Goal: Task Accomplishment & Management: Manage account settings

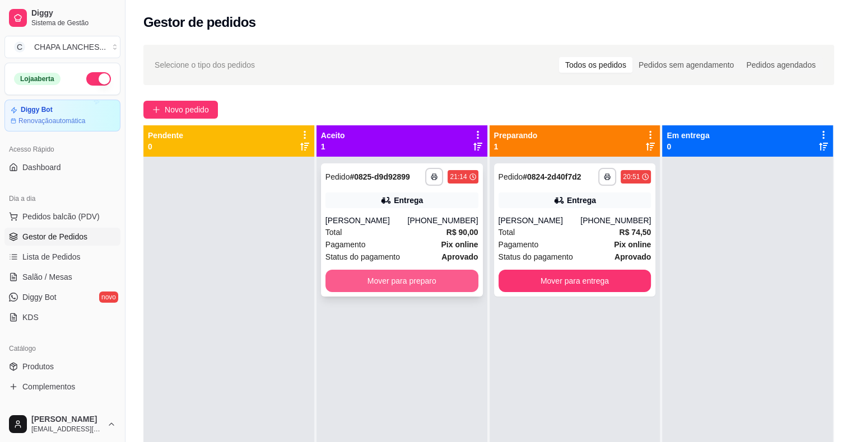
click at [366, 281] on button "Mover para preparo" at bounding box center [401, 281] width 153 height 22
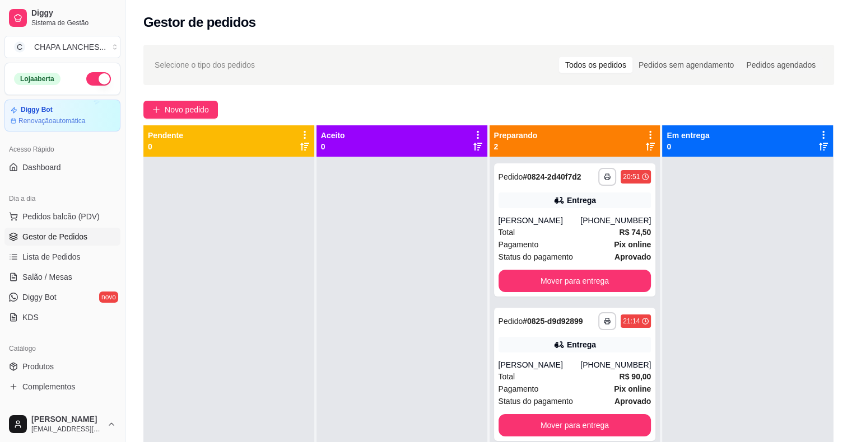
drag, startPoint x: 365, startPoint y: 281, endPoint x: 392, endPoint y: 276, distance: 27.9
click at [372, 281] on div at bounding box center [401, 378] width 171 height 442
click at [543, 236] on div "Total R$ 74,50" at bounding box center [574, 232] width 153 height 12
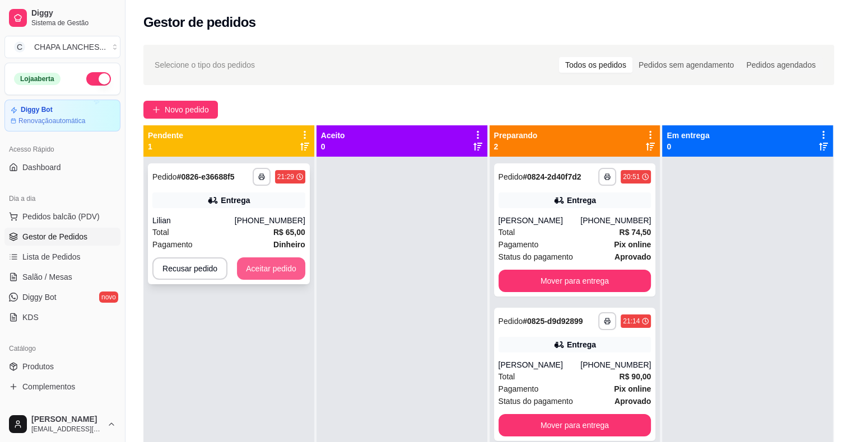
click at [269, 268] on button "Aceitar pedido" at bounding box center [271, 269] width 68 height 22
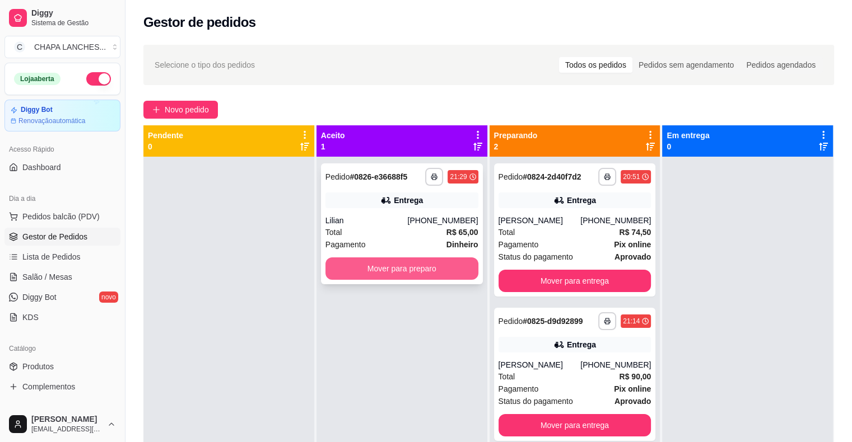
click at [348, 268] on button "Mover para preparo" at bounding box center [401, 269] width 153 height 22
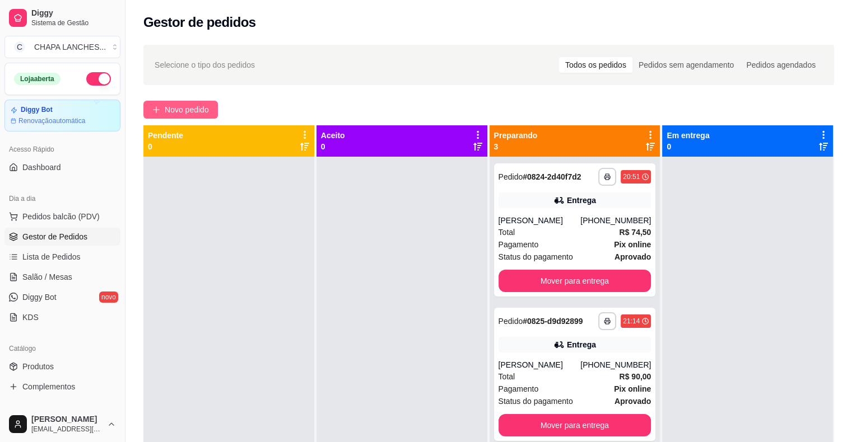
click at [171, 106] on span "Novo pedido" at bounding box center [187, 110] width 44 height 12
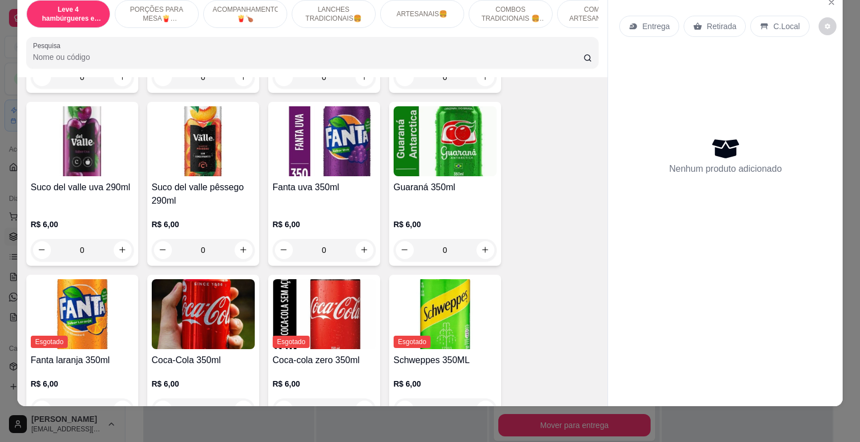
scroll to position [2744, 0]
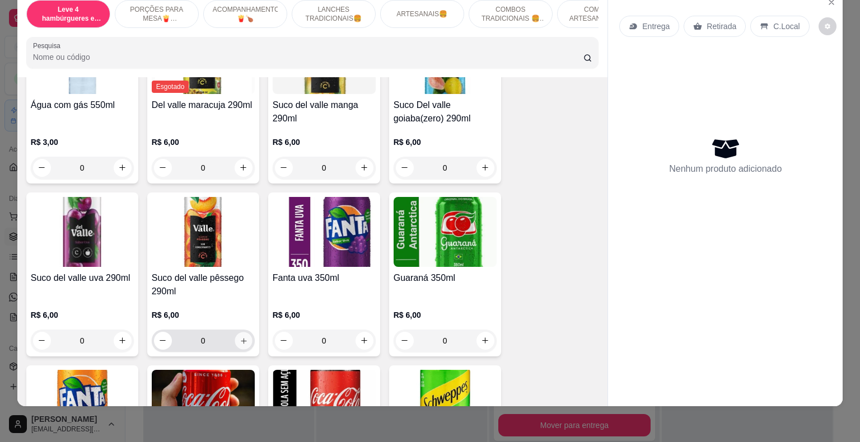
click at [241, 337] on icon "increase-product-quantity" at bounding box center [243, 341] width 8 height 8
type input "1"
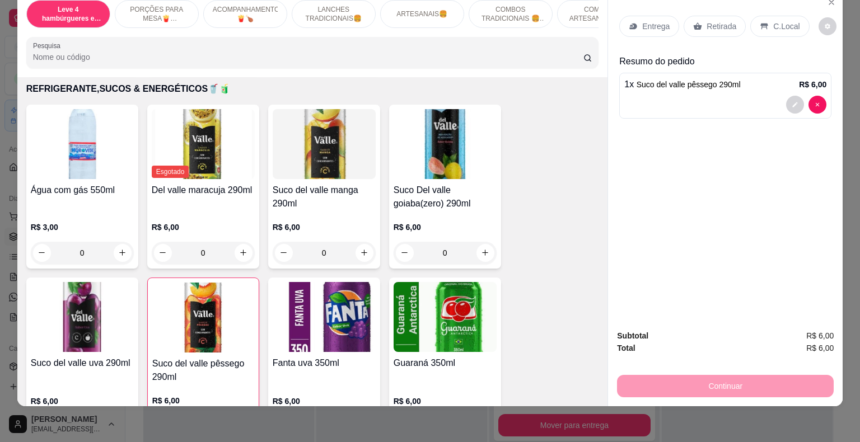
scroll to position [2632, 0]
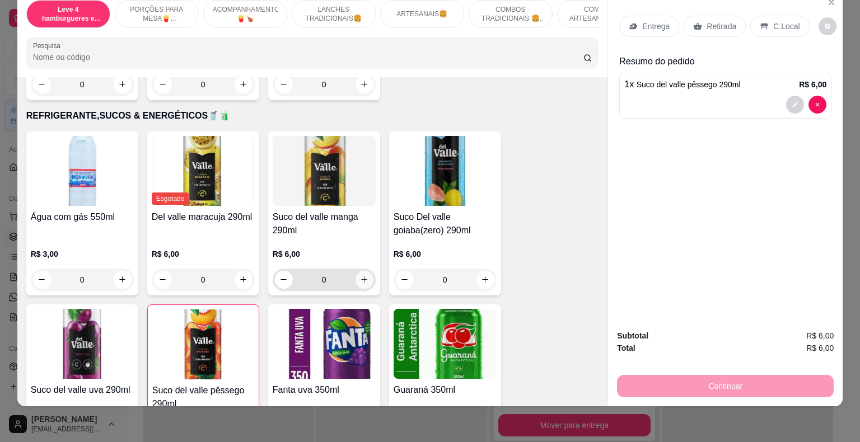
click at [360, 275] on icon "increase-product-quantity" at bounding box center [364, 279] width 8 height 8
type input "1"
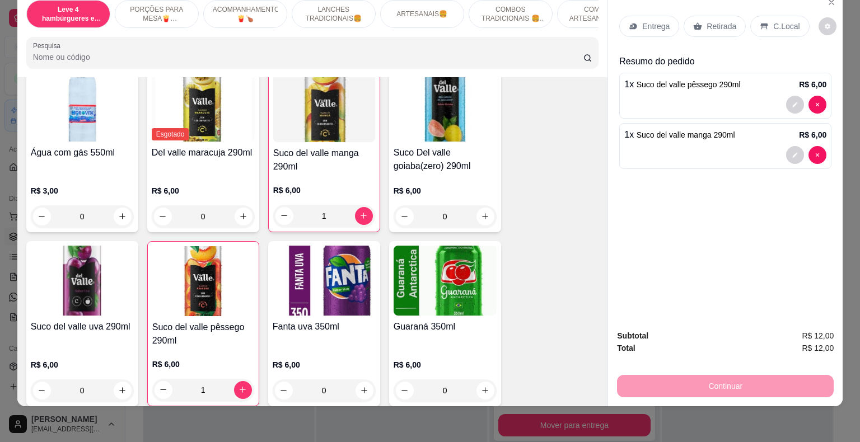
scroll to position [2744, 0]
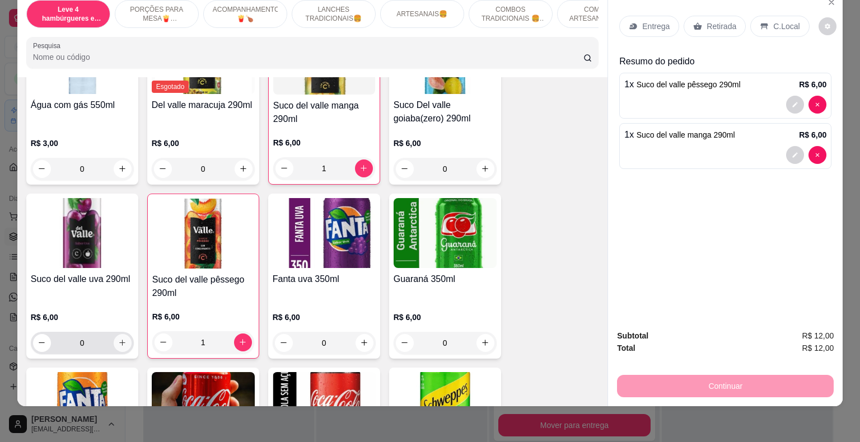
click at [120, 339] on icon "increase-product-quantity" at bounding box center [122, 343] width 8 height 8
type input "1"
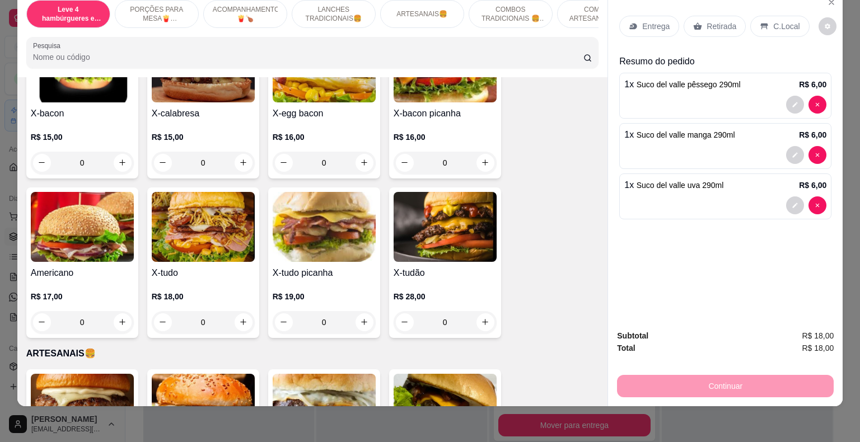
scroll to position [1263, 0]
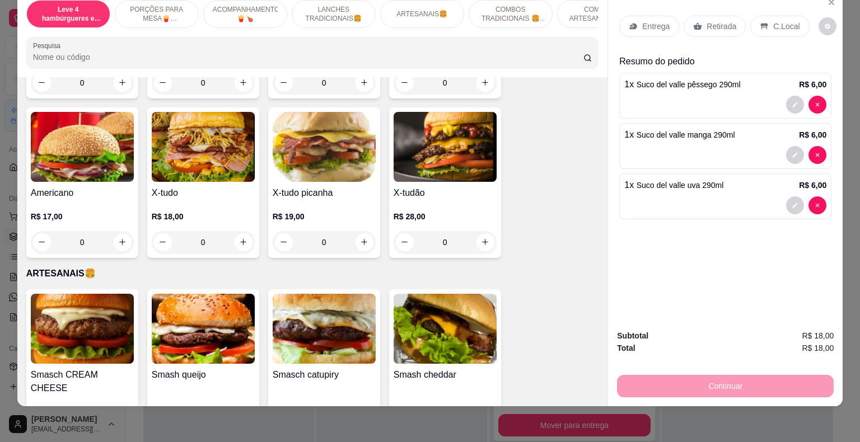
click at [361, 231] on div "0" at bounding box center [324, 242] width 103 height 22
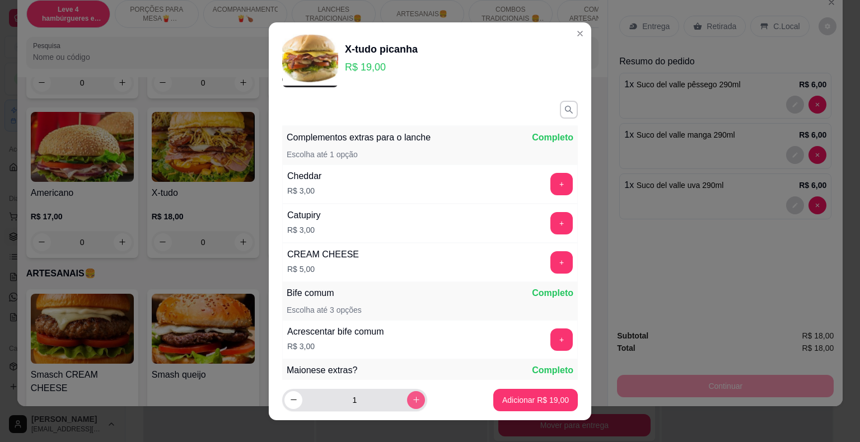
click at [407, 402] on button "increase-product-quantity" at bounding box center [416, 400] width 18 height 18
type input "2"
click at [526, 397] on p "Adicionar R$ 38,00" at bounding box center [535, 400] width 67 height 11
type input "2"
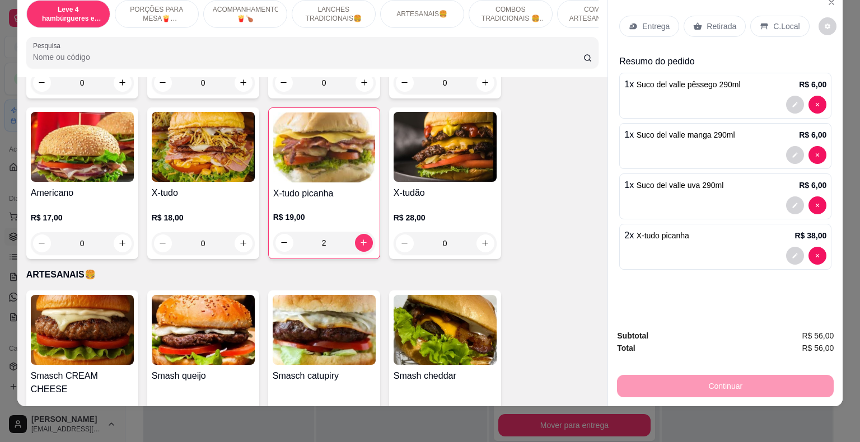
click at [721, 21] on p "Retirada" at bounding box center [722, 26] width 30 height 11
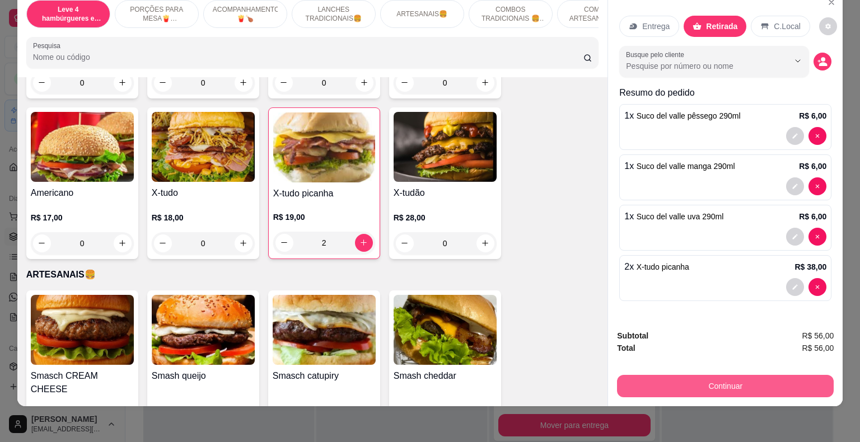
click at [764, 375] on button "Continuar" at bounding box center [725, 386] width 217 height 22
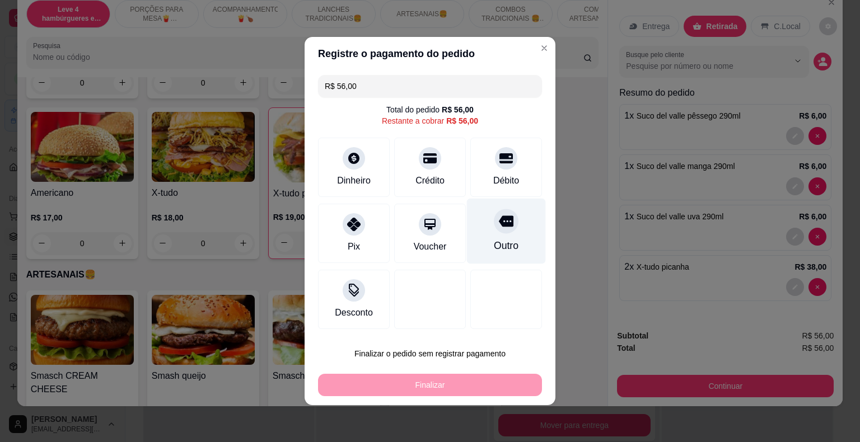
click at [494, 231] on div at bounding box center [506, 221] width 25 height 25
type input "R$ 0,00"
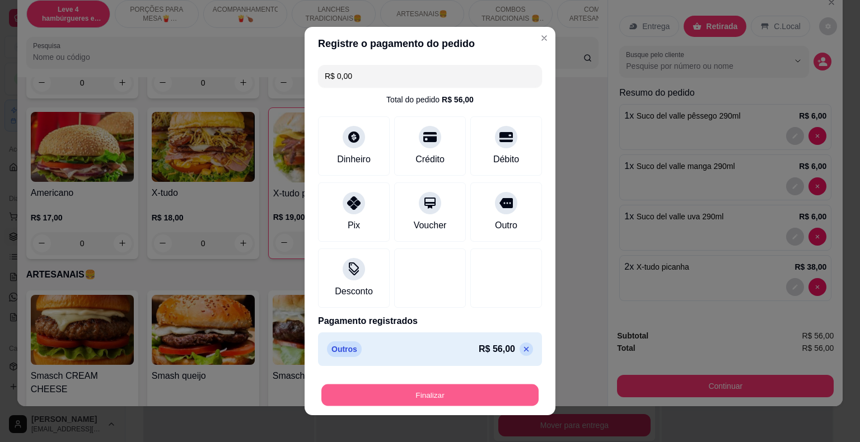
click at [509, 395] on button "Finalizar" at bounding box center [429, 396] width 217 height 22
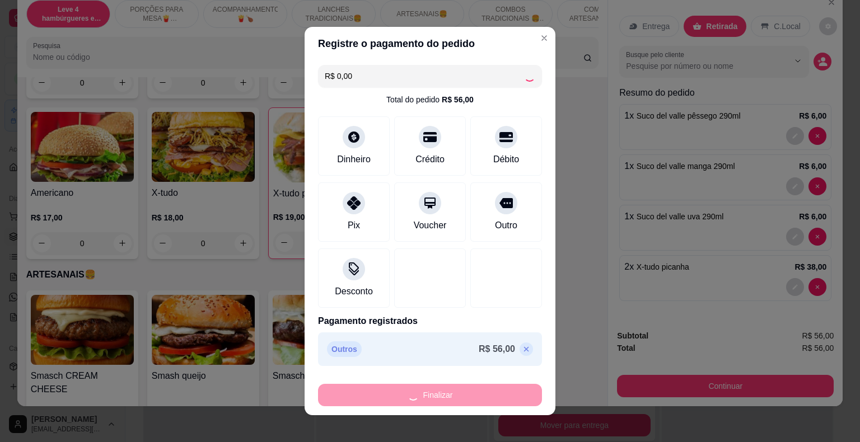
type input "0"
type input "-R$ 56,00"
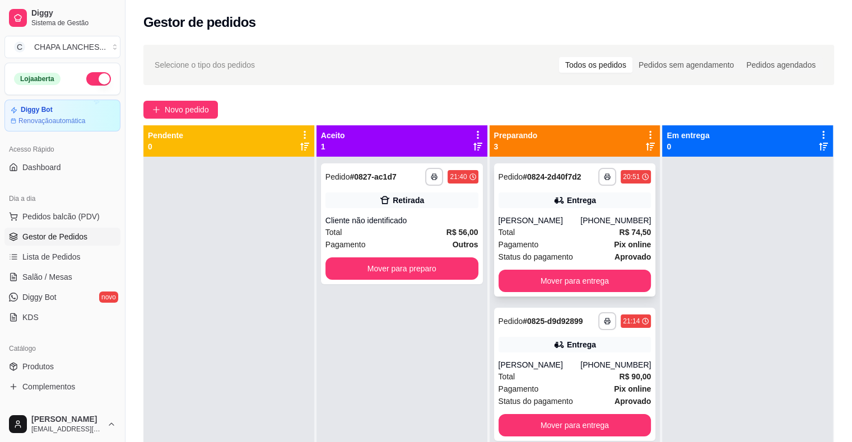
click at [520, 216] on div "[PERSON_NAME]" at bounding box center [539, 220] width 82 height 11
click at [91, 280] on link "Salão / Mesas" at bounding box center [62, 277] width 116 height 18
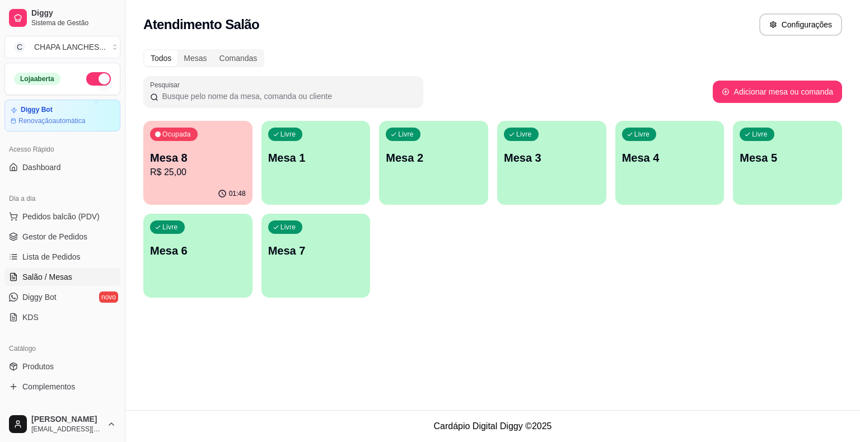
click at [445, 178] on div "Livre Mesa 2" at bounding box center [433, 156] width 109 height 71
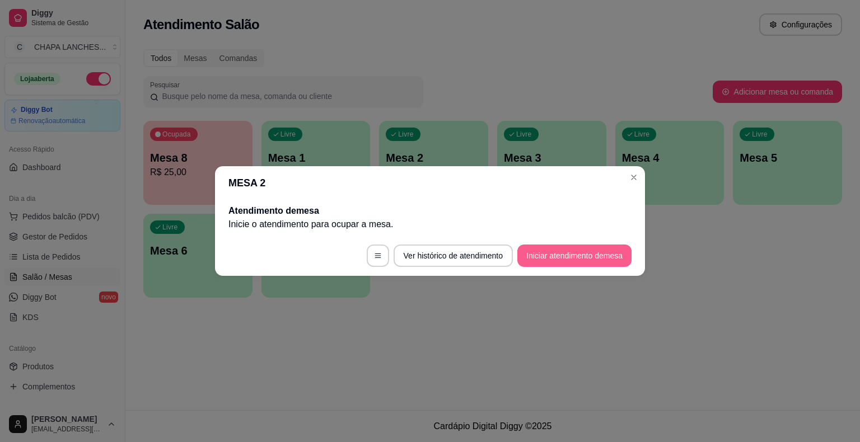
click at [573, 254] on button "Iniciar atendimento de mesa" at bounding box center [574, 256] width 114 height 22
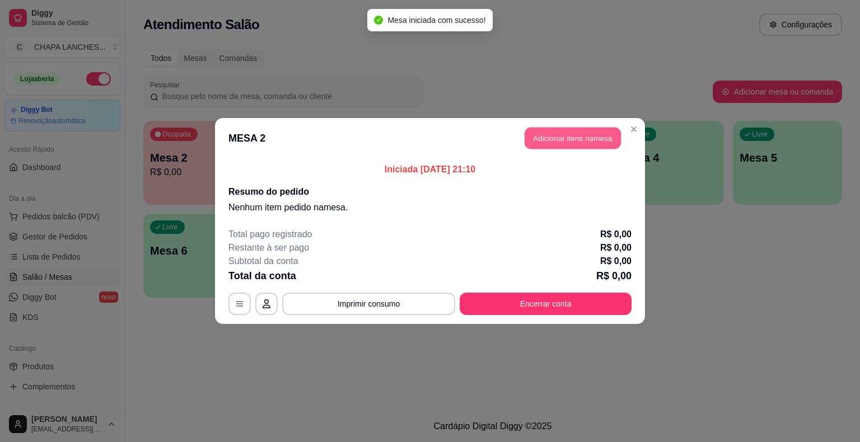
click at [585, 136] on button "Adicionar itens na mesa" at bounding box center [573, 139] width 96 height 22
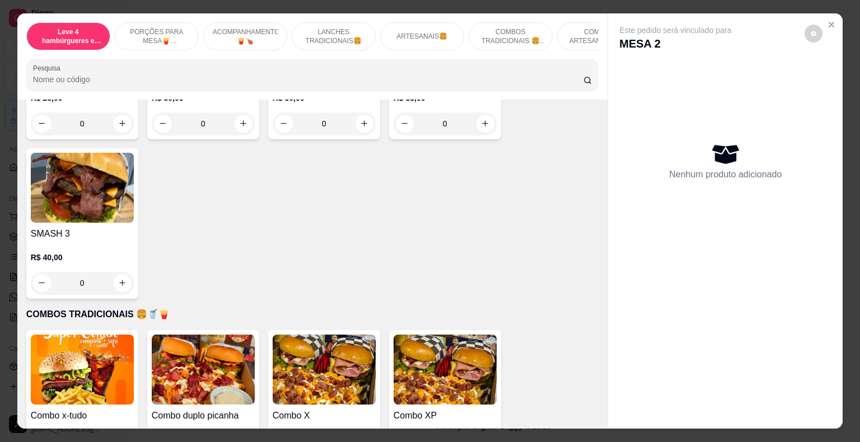
scroll to position [1960, 0]
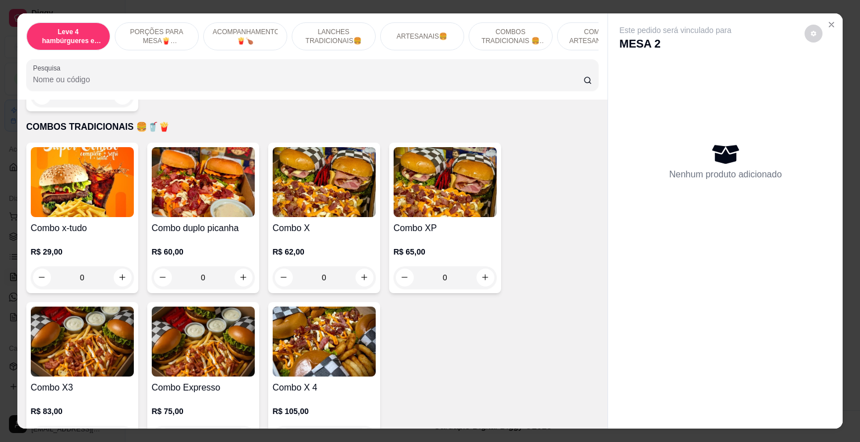
click at [483, 267] on div "0" at bounding box center [445, 278] width 103 height 22
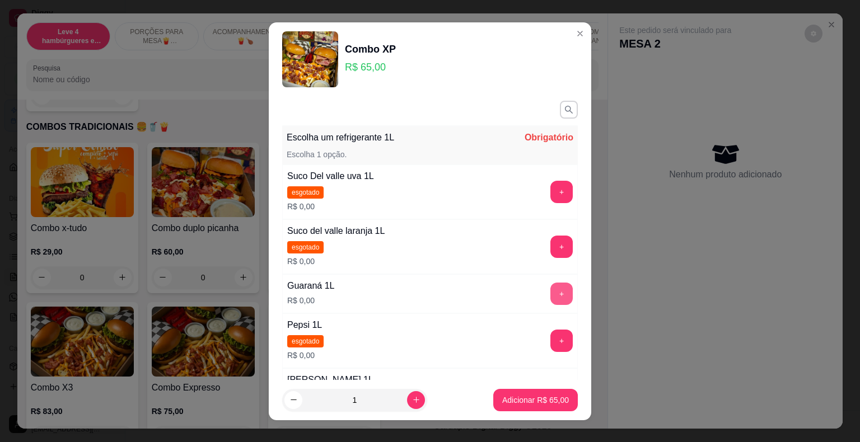
click at [550, 296] on button "+" at bounding box center [561, 294] width 22 height 22
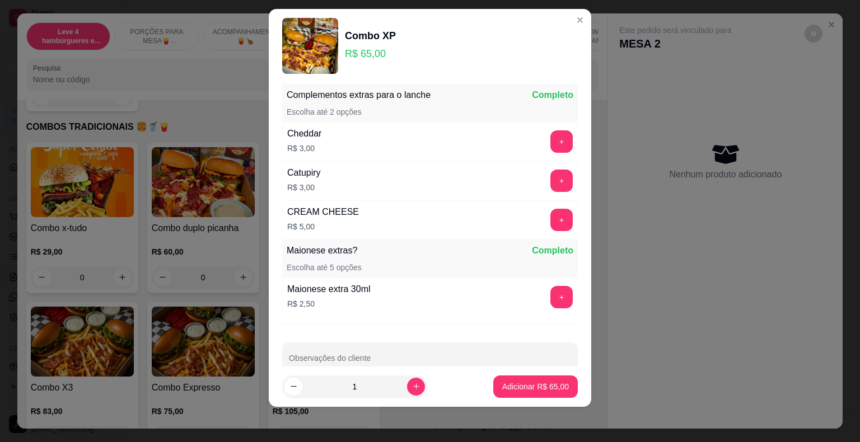
scroll to position [444, 0]
click at [545, 385] on p "Adicionar R$ 65,00" at bounding box center [535, 386] width 67 height 11
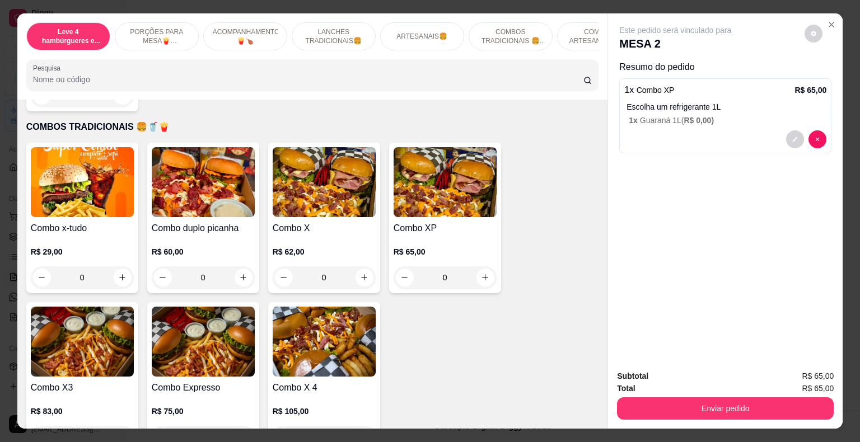
click at [482, 267] on div "0" at bounding box center [445, 278] width 103 height 22
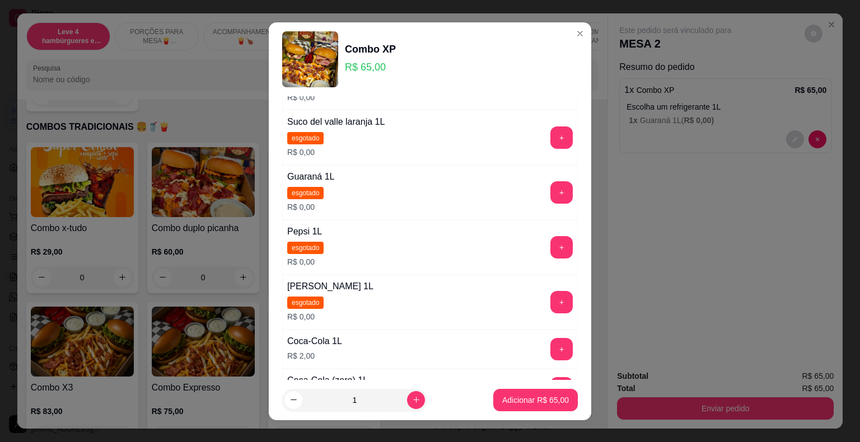
scroll to position [168, 0]
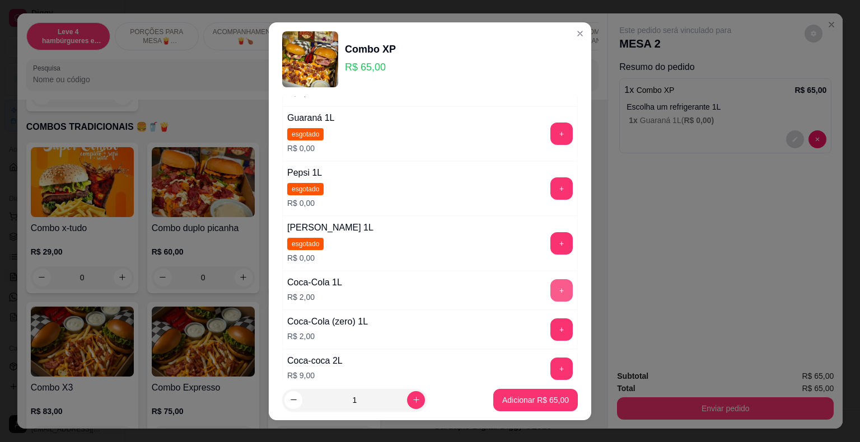
click at [550, 289] on button "+" at bounding box center [561, 290] width 22 height 22
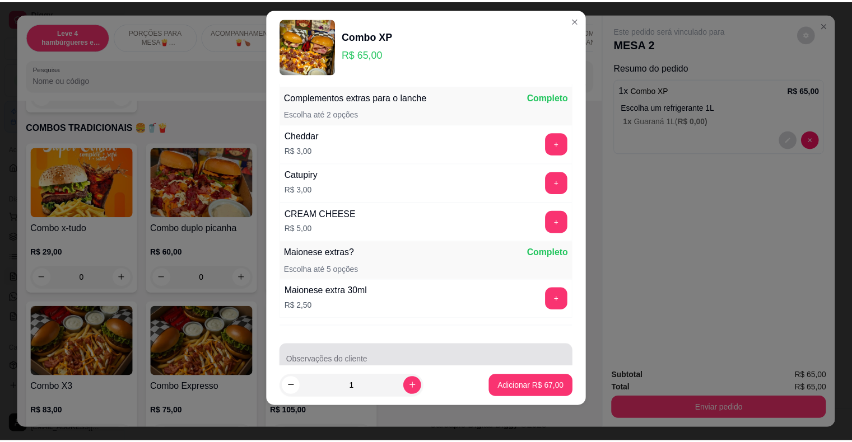
scroll to position [460, 0]
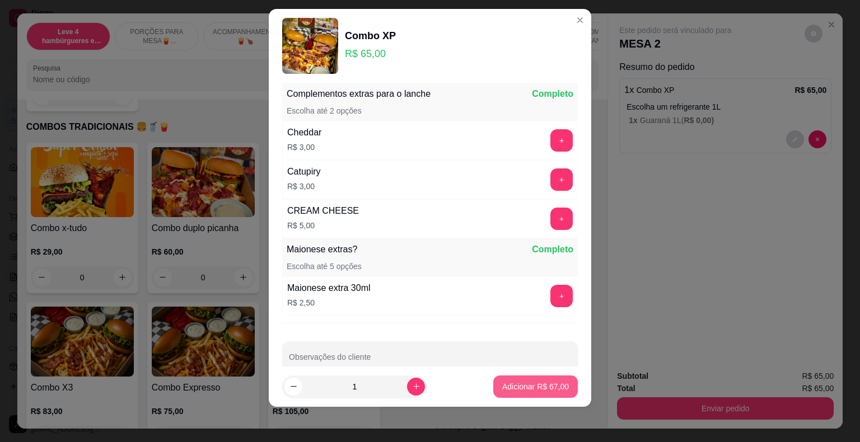
click at [538, 383] on p "Adicionar R$ 67,00" at bounding box center [535, 386] width 67 height 11
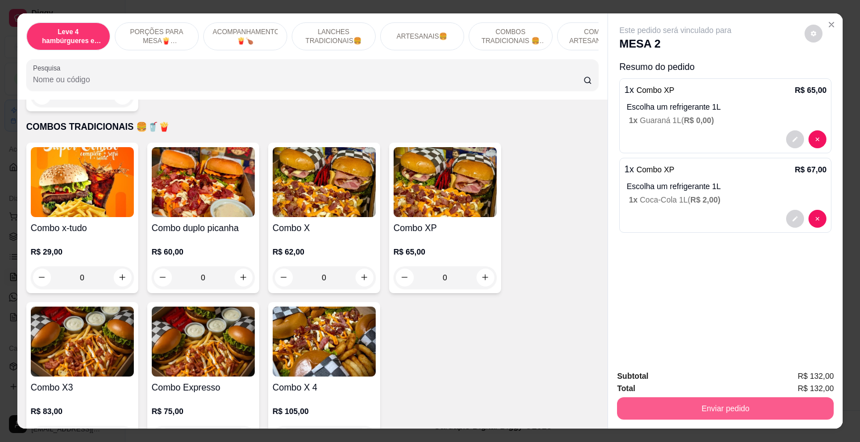
click at [688, 403] on button "Enviar pedido" at bounding box center [725, 409] width 217 height 22
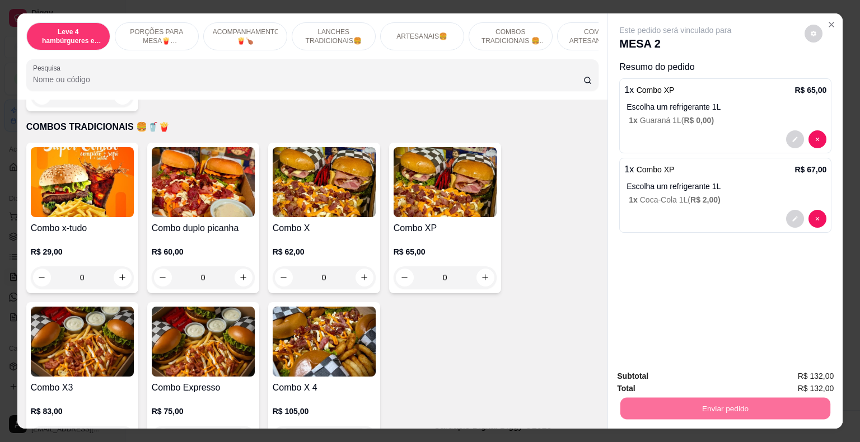
click at [712, 375] on button "Registrar cliente" at bounding box center [730, 377] width 74 height 21
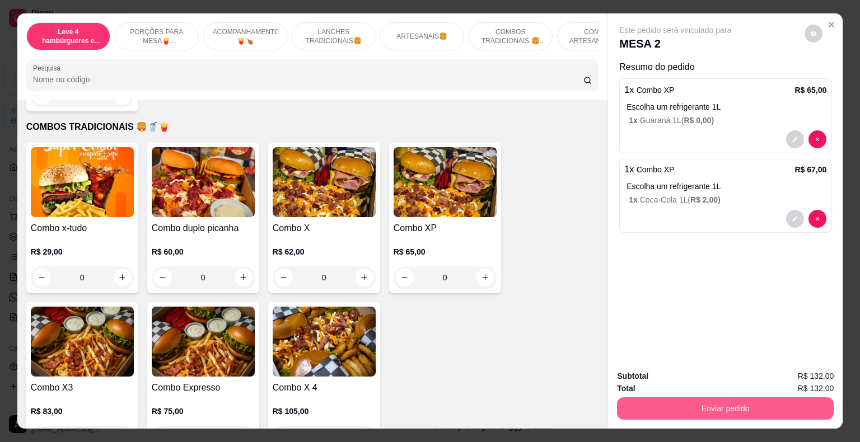
click at [737, 402] on button "Enviar pedido" at bounding box center [725, 409] width 217 height 22
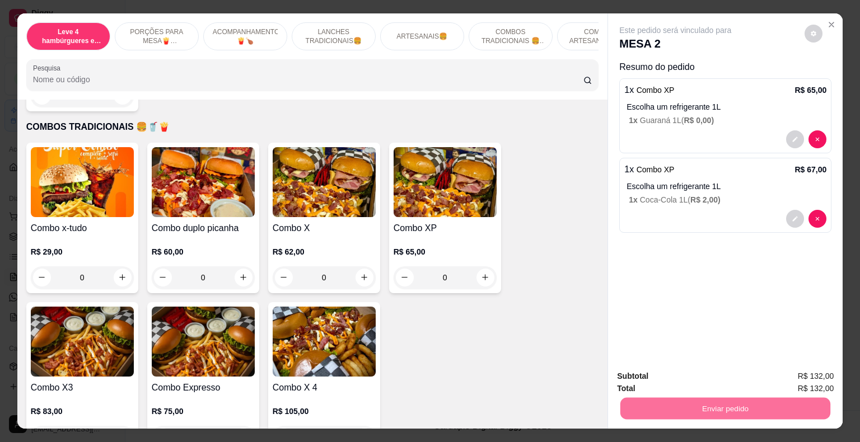
click at [810, 377] on button "Enviar pedido" at bounding box center [804, 377] width 63 height 21
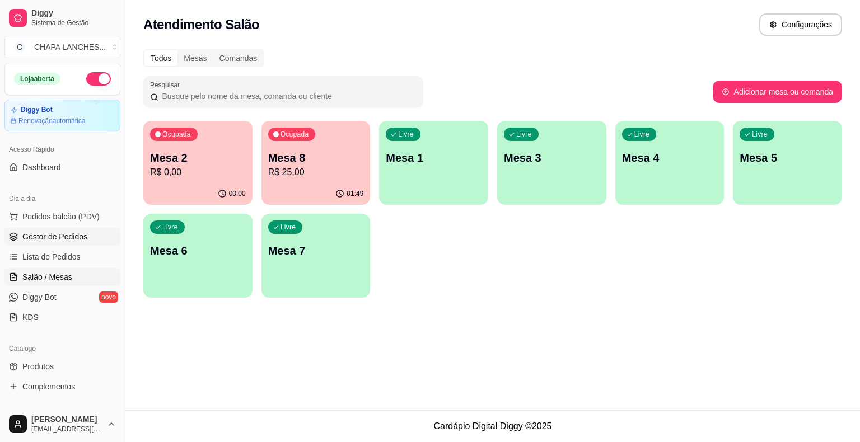
click at [78, 238] on span "Gestor de Pedidos" at bounding box center [54, 236] width 65 height 11
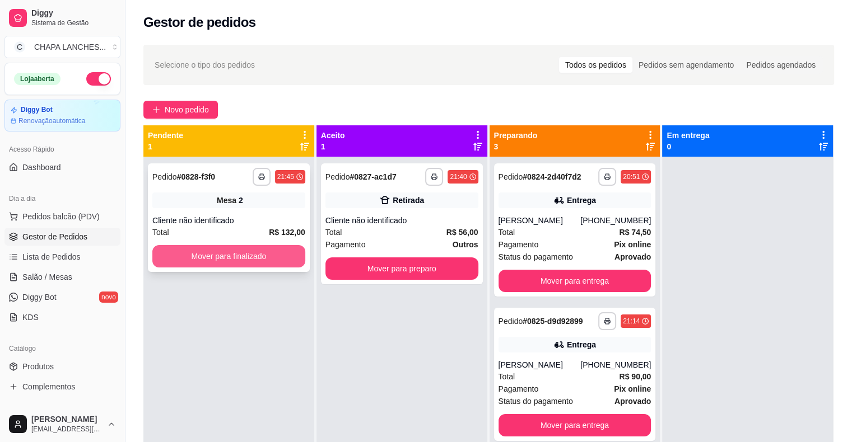
click at [237, 255] on button "Mover para finalizado" at bounding box center [228, 256] width 153 height 22
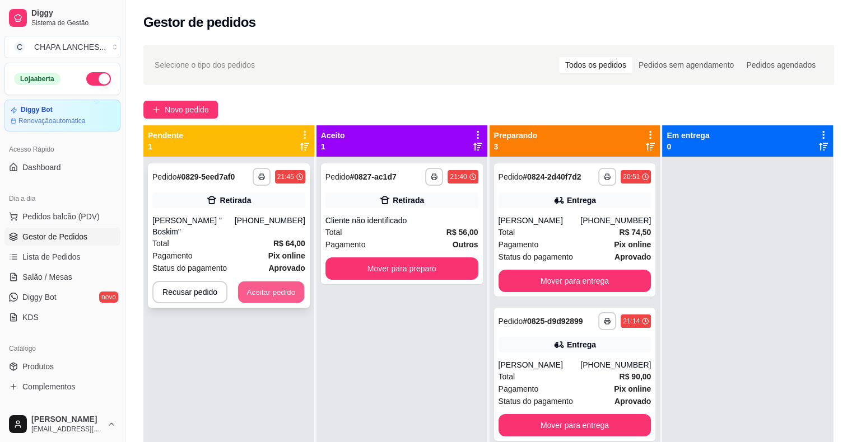
click at [269, 282] on button "Aceitar pedido" at bounding box center [271, 293] width 66 height 22
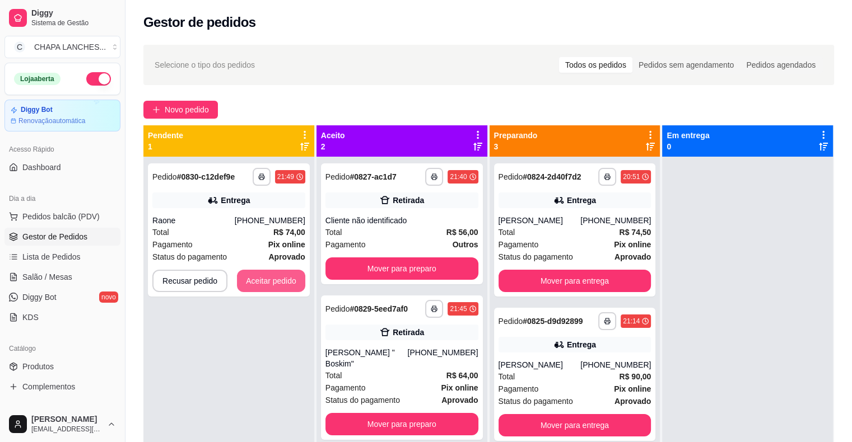
click at [274, 283] on button "Aceitar pedido" at bounding box center [271, 281] width 68 height 22
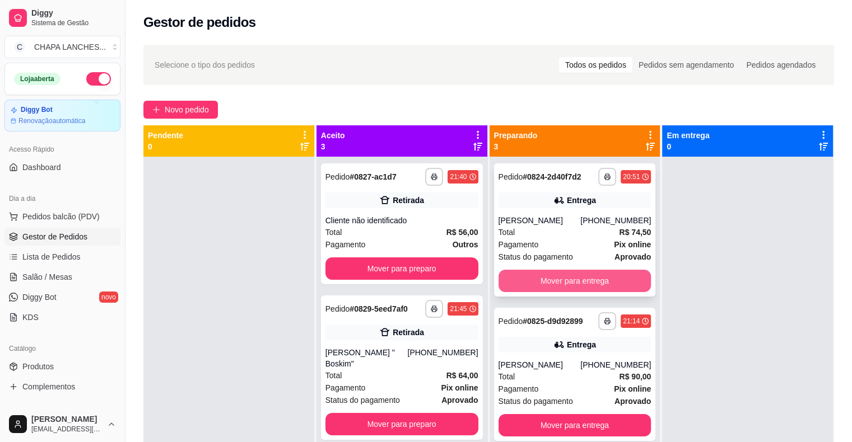
click at [537, 281] on button "Mover para entrega" at bounding box center [574, 281] width 153 height 22
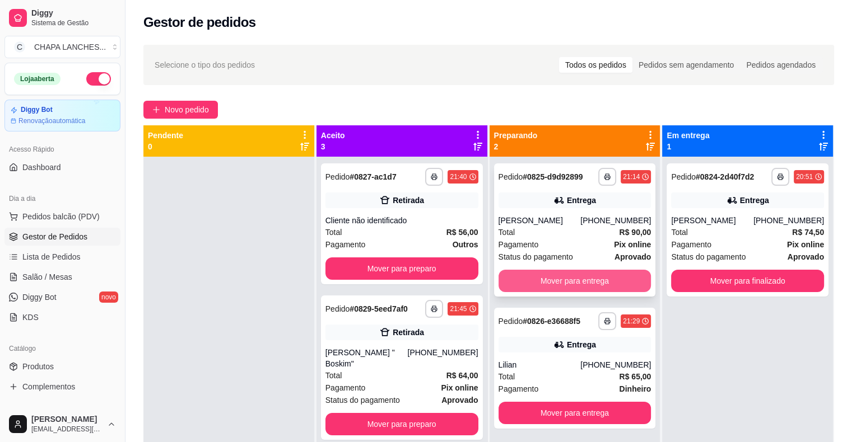
click at [542, 279] on button "Mover para entrega" at bounding box center [574, 281] width 153 height 22
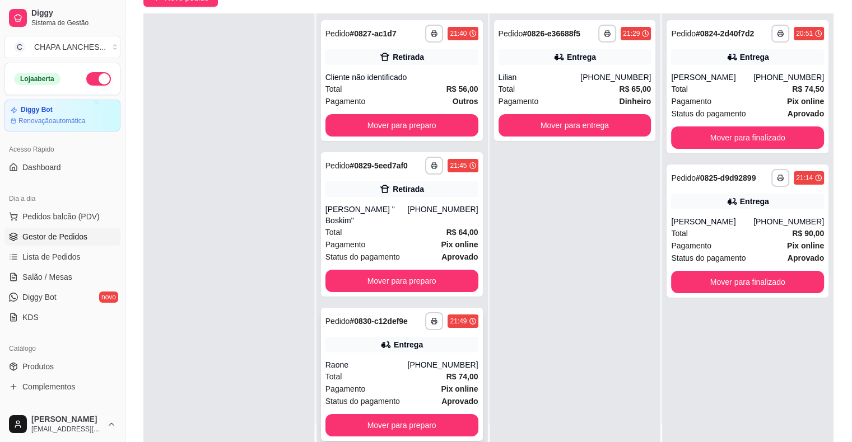
scroll to position [168, 0]
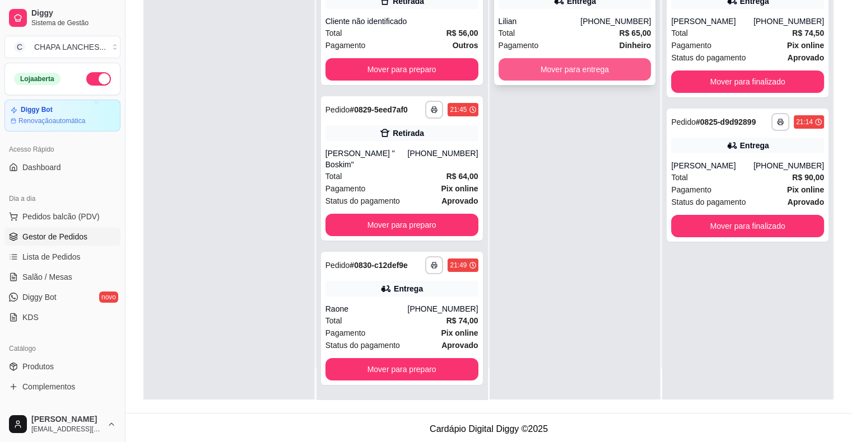
click at [580, 68] on button "Mover para entrega" at bounding box center [574, 69] width 153 height 22
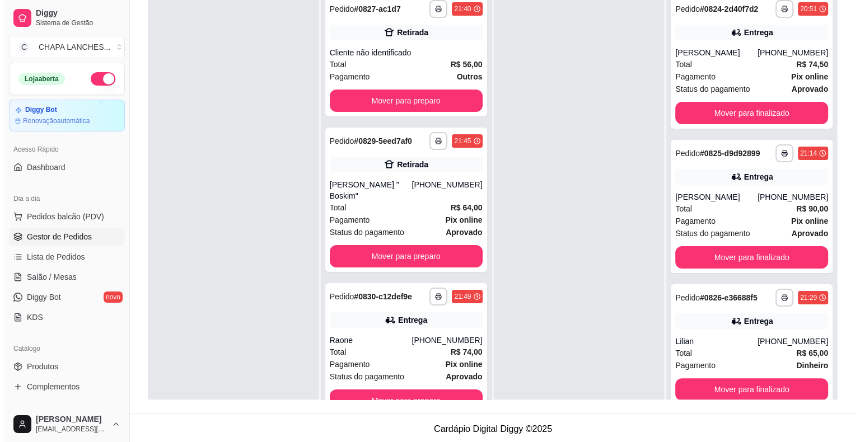
scroll to position [0, 0]
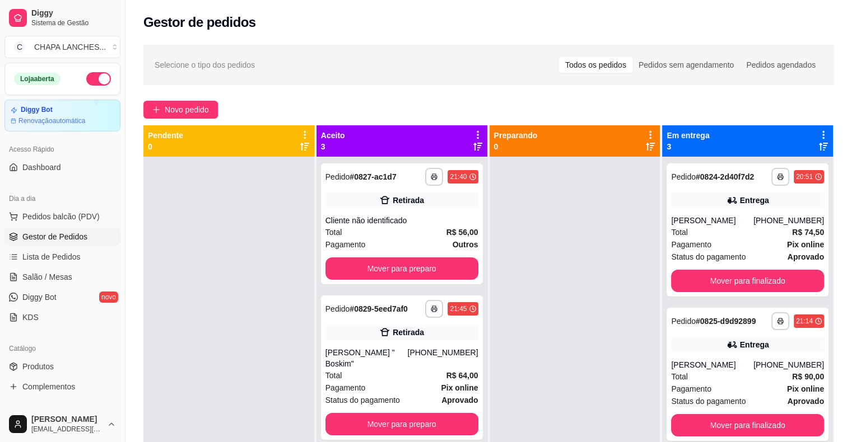
click at [551, 244] on div at bounding box center [574, 378] width 171 height 442
click at [717, 277] on button "Mover para finalizado" at bounding box center [747, 281] width 153 height 22
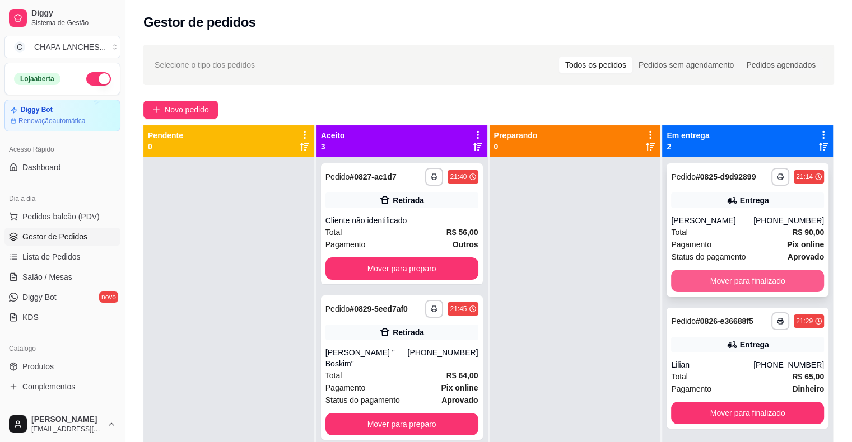
click at [721, 279] on button "Mover para finalizado" at bounding box center [747, 281] width 153 height 22
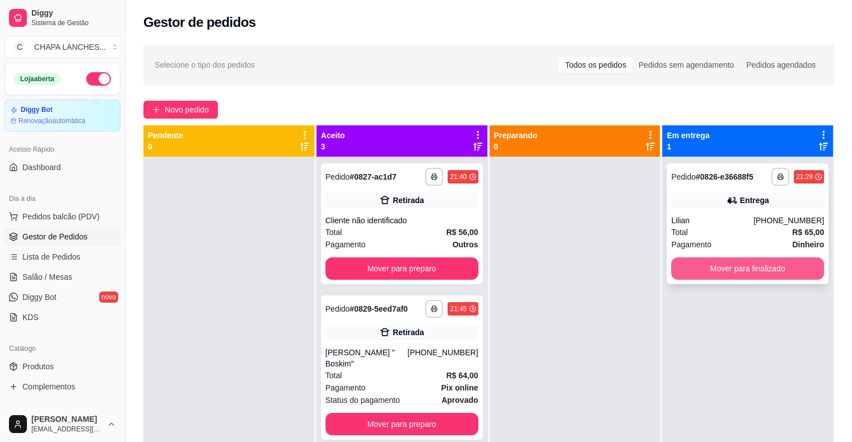
click at [712, 268] on button "Mover para finalizado" at bounding box center [747, 269] width 153 height 22
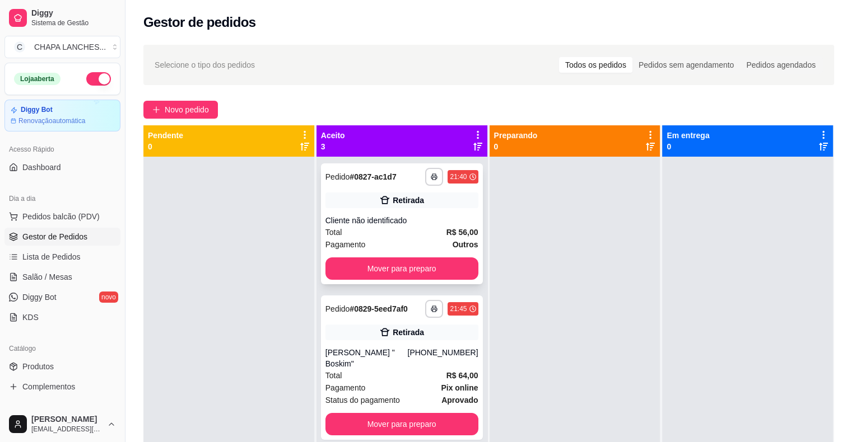
click at [389, 219] on div "Cliente não identificado" at bounding box center [401, 220] width 153 height 11
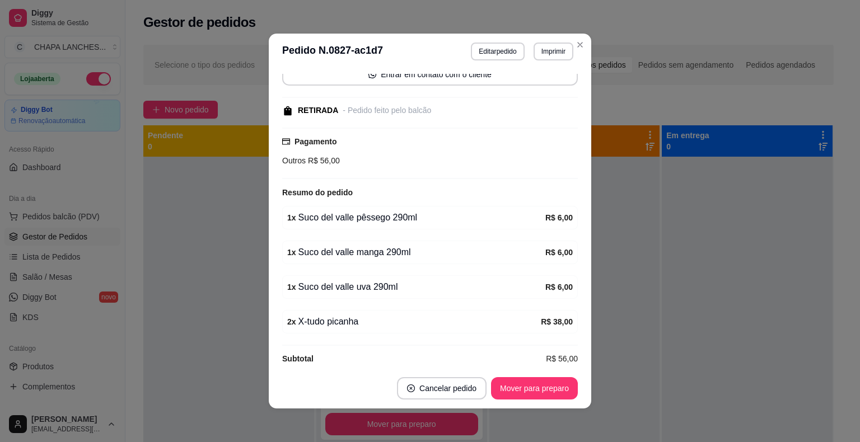
scroll to position [101, 0]
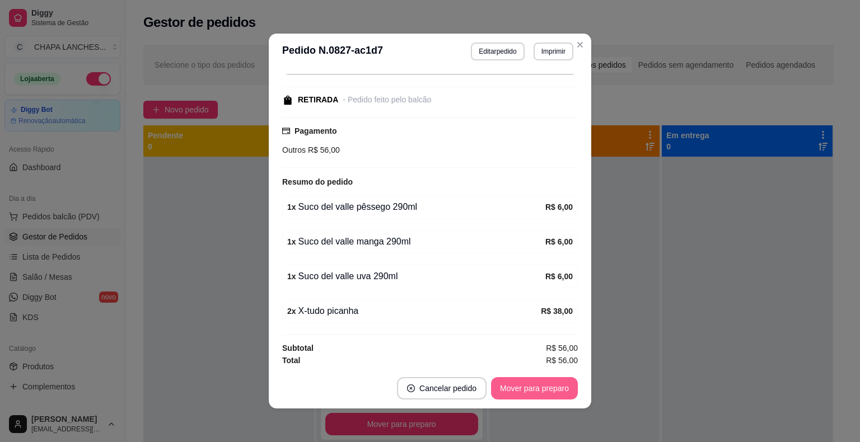
click at [536, 389] on button "Mover para preparo" at bounding box center [534, 388] width 87 height 22
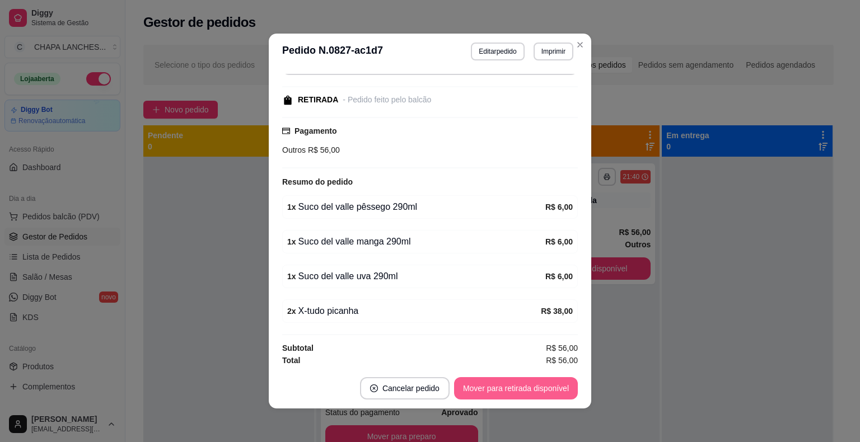
click at [557, 386] on button "Mover para retirada disponível" at bounding box center [516, 388] width 124 height 22
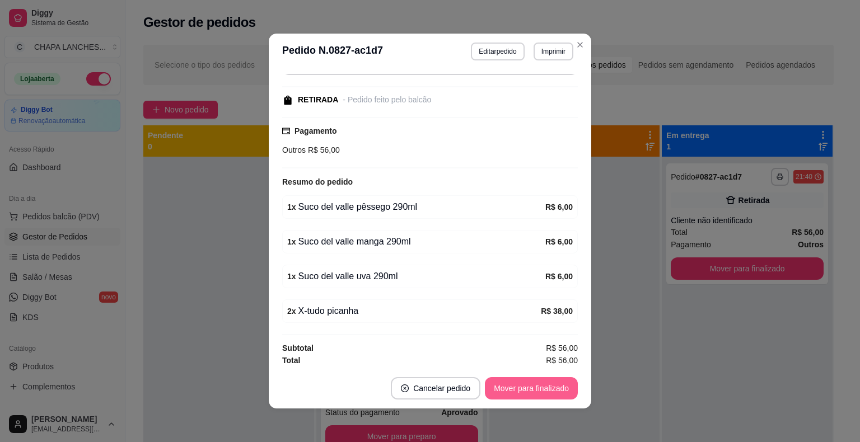
click at [559, 394] on button "Mover para finalizado" at bounding box center [531, 388] width 93 height 22
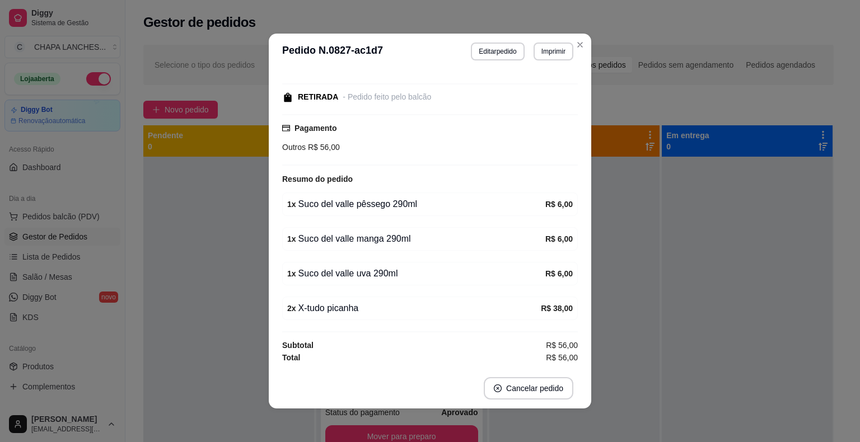
scroll to position [53, 0]
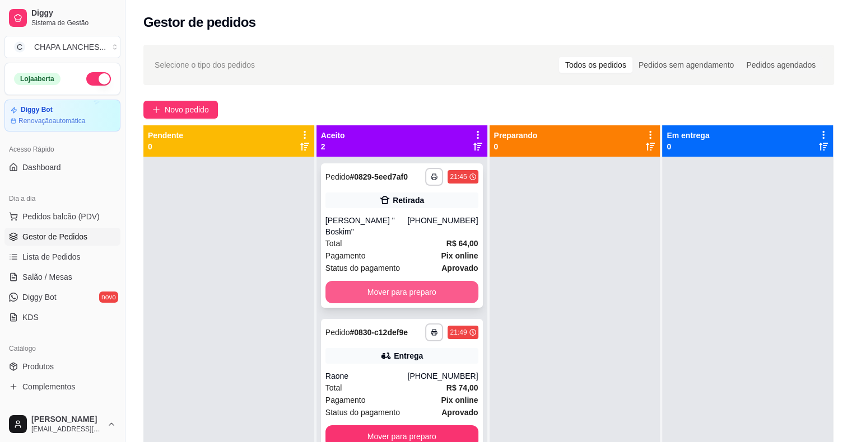
click at [446, 281] on button "Mover para preparo" at bounding box center [401, 292] width 153 height 22
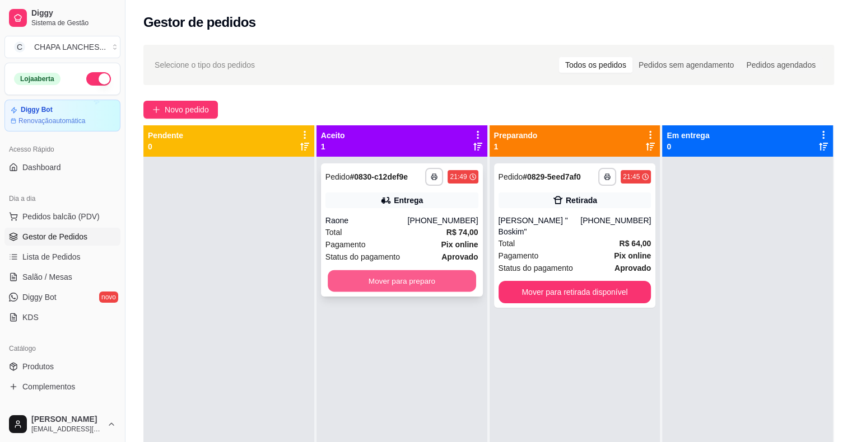
click at [428, 281] on button "Mover para preparo" at bounding box center [402, 281] width 148 height 22
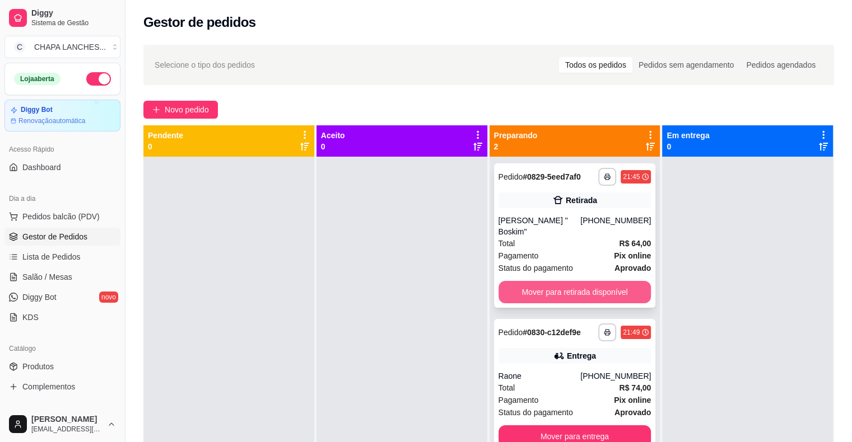
click at [520, 281] on button "Mover para retirada disponível" at bounding box center [574, 292] width 153 height 22
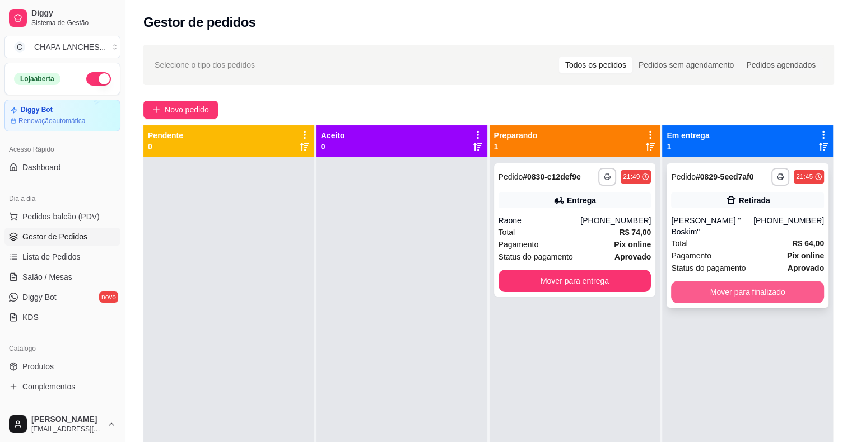
click at [716, 282] on button "Mover para finalizado" at bounding box center [747, 292] width 153 height 22
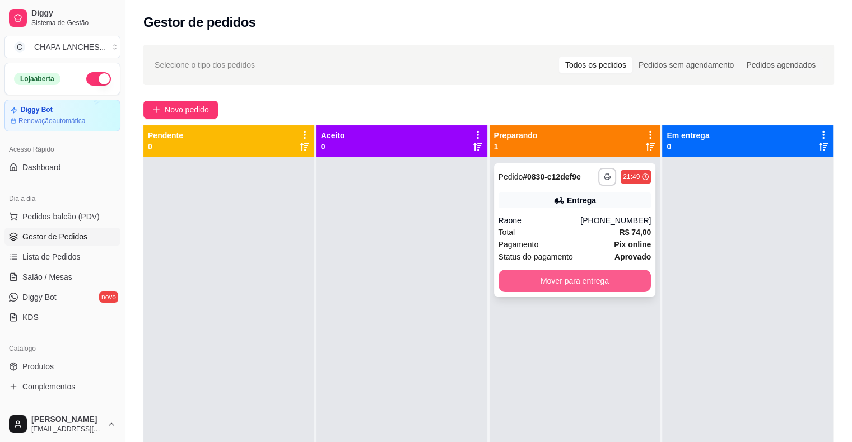
click at [599, 286] on button "Mover para entrega" at bounding box center [574, 281] width 153 height 22
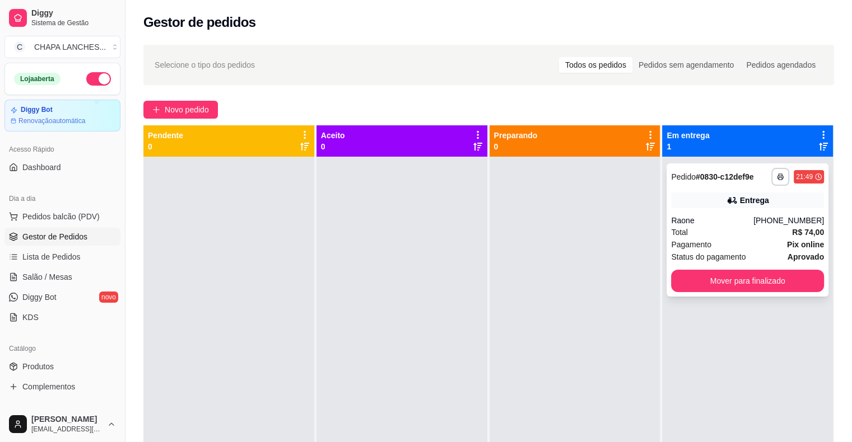
click at [688, 292] on div "**********" at bounding box center [747, 230] width 162 height 133
click at [695, 282] on button "Mover para finalizado" at bounding box center [747, 281] width 153 height 22
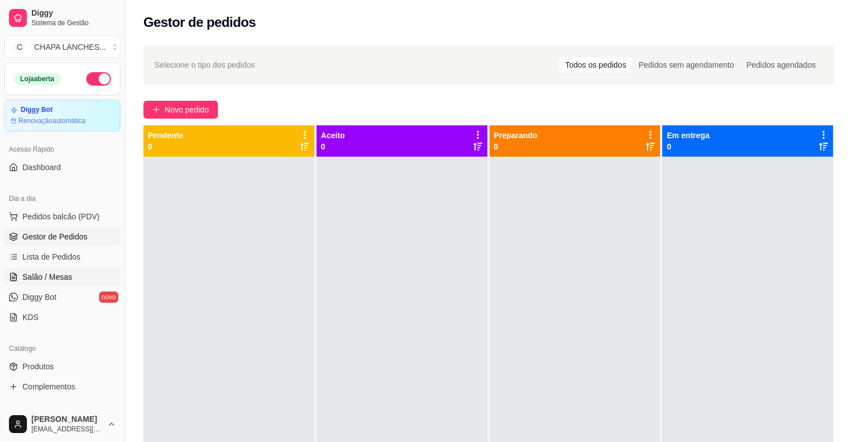
click at [81, 278] on link "Salão / Mesas" at bounding box center [62, 277] width 116 height 18
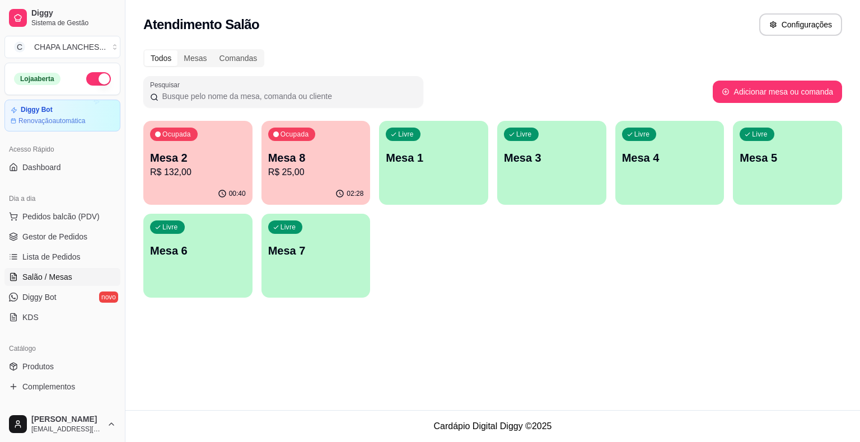
click at [354, 158] on p "Mesa 8" at bounding box center [316, 158] width 96 height 16
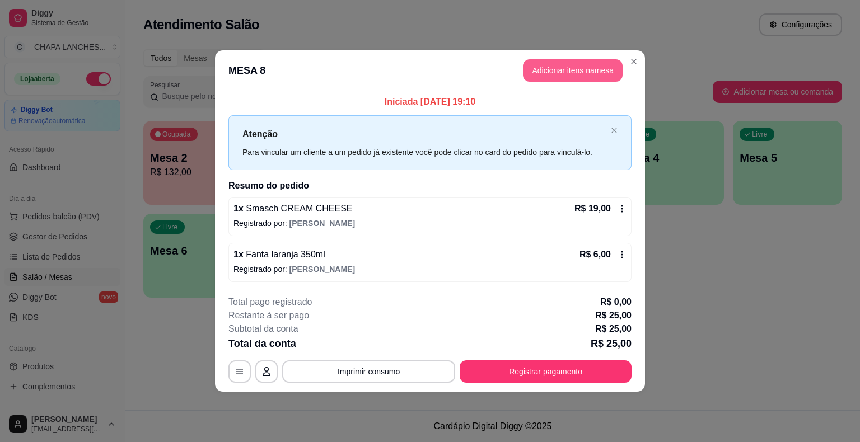
click at [544, 69] on button "Adicionar itens na mesa" at bounding box center [573, 70] width 100 height 22
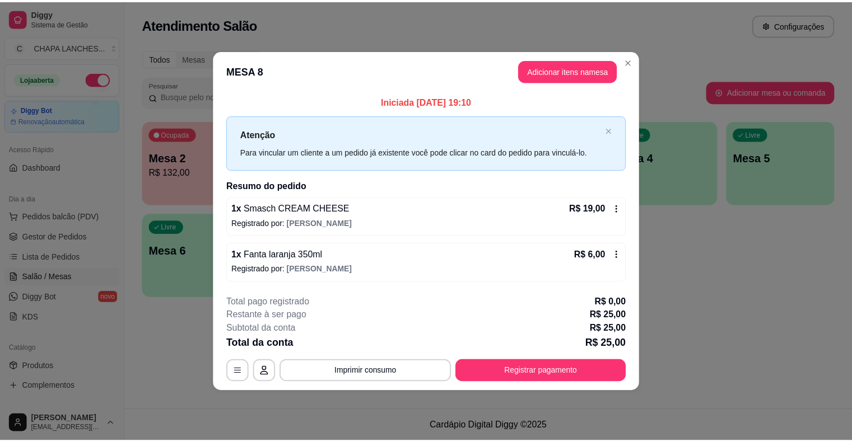
scroll to position [336, 0]
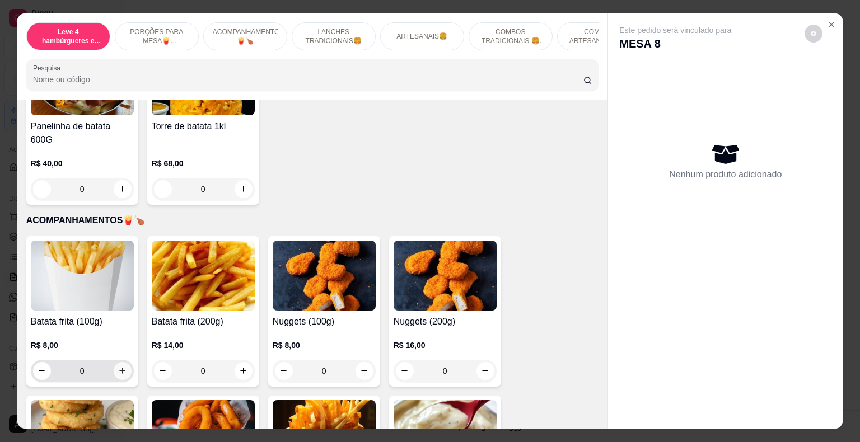
click at [120, 367] on icon "increase-product-quantity" at bounding box center [122, 371] width 8 height 8
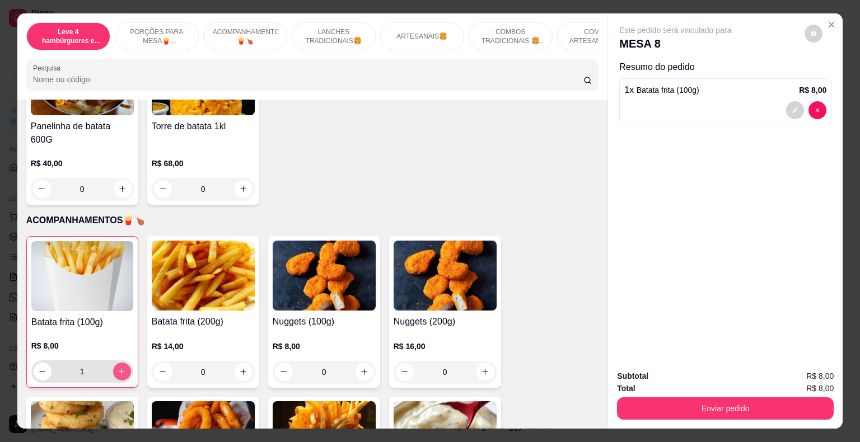
type input "1"
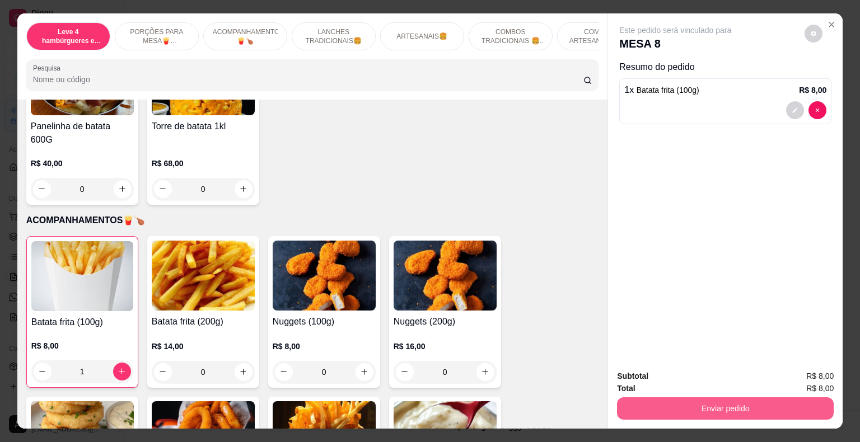
click at [691, 404] on button "Enviar pedido" at bounding box center [725, 409] width 217 height 22
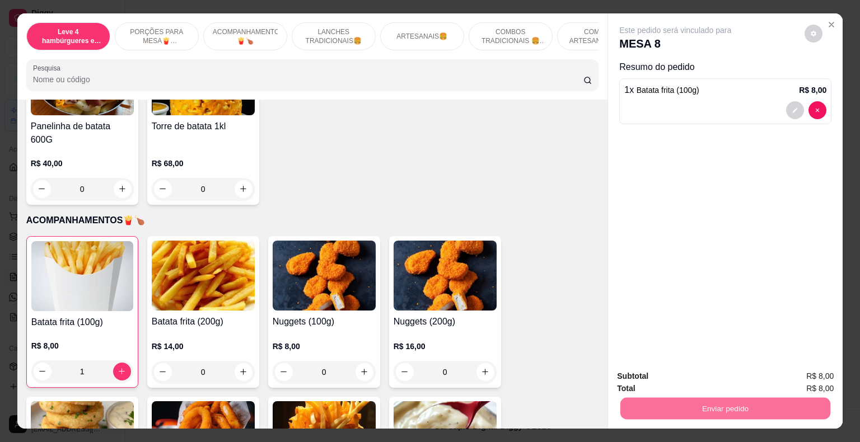
click at [803, 373] on button "Enviar pedido" at bounding box center [805, 377] width 62 height 21
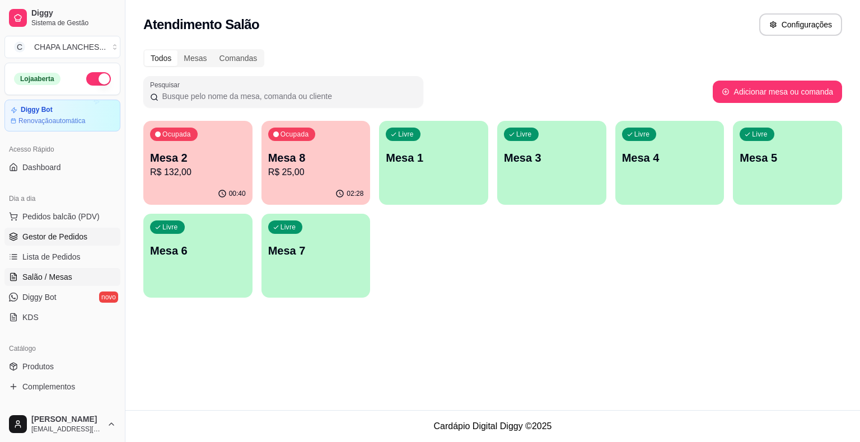
click at [86, 239] on link "Gestor de Pedidos" at bounding box center [62, 237] width 116 height 18
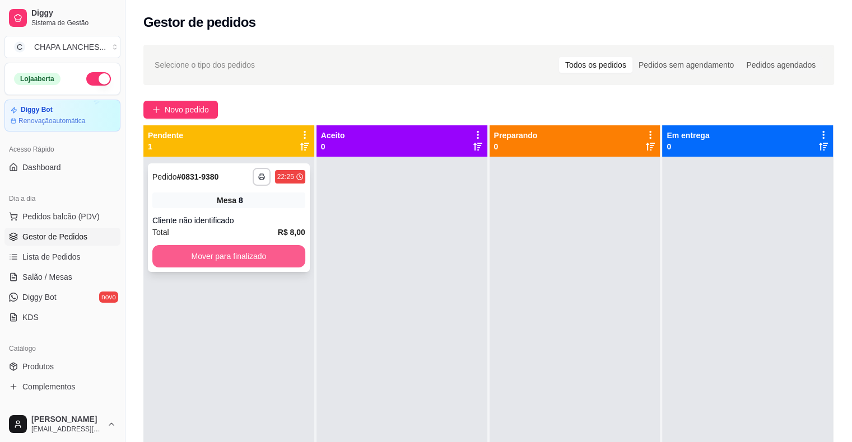
click at [215, 258] on button "Mover para finalizado" at bounding box center [228, 256] width 153 height 22
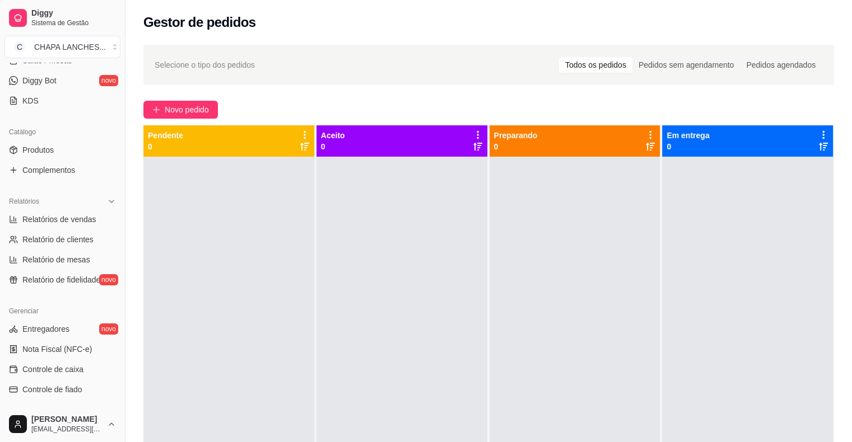
scroll to position [224, 0]
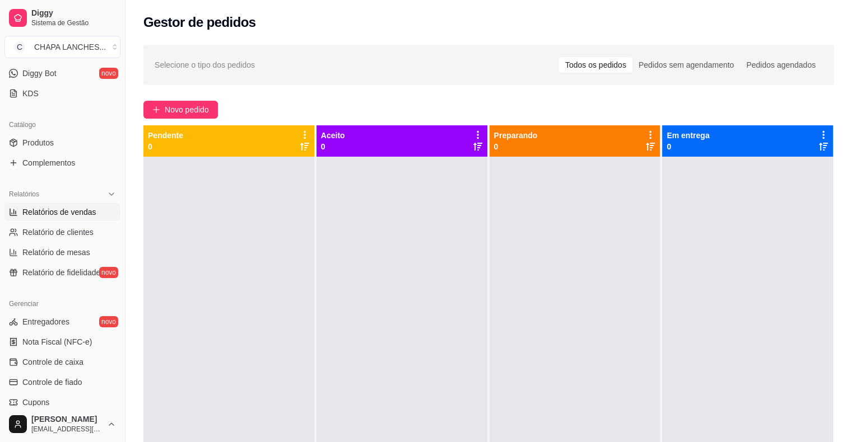
click at [74, 213] on span "Relatórios de vendas" at bounding box center [59, 212] width 74 height 11
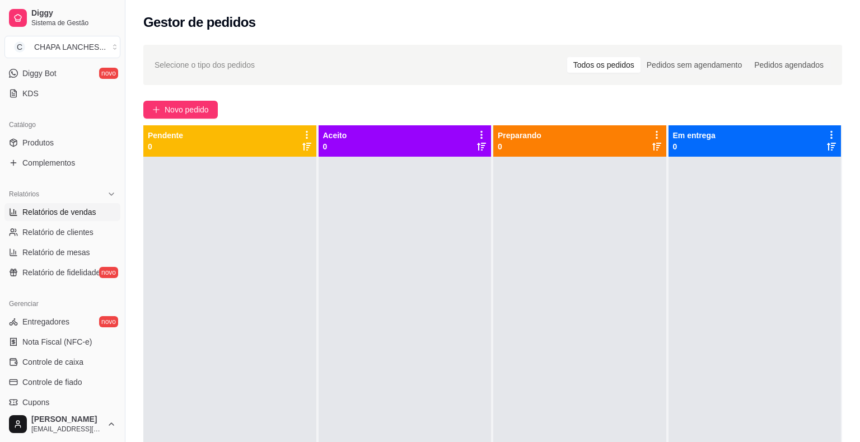
select select "ALL"
select select "0"
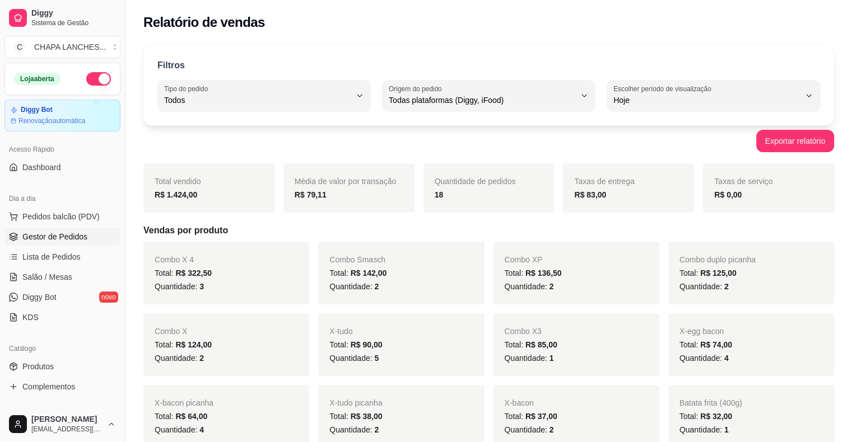
click at [58, 240] on span "Gestor de Pedidos" at bounding box center [54, 236] width 65 height 11
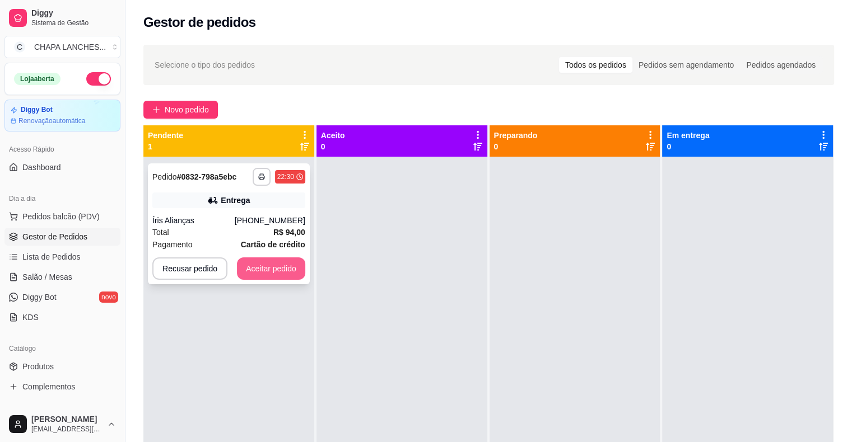
click at [284, 268] on button "Aceitar pedido" at bounding box center [271, 269] width 68 height 22
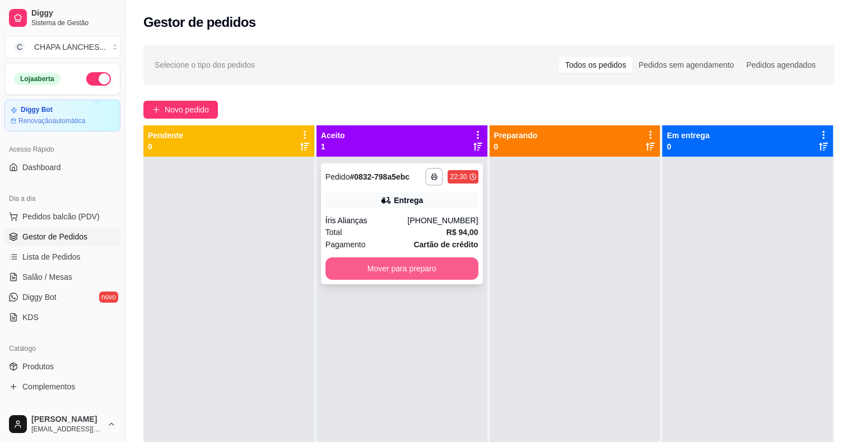
click at [372, 268] on button "Mover para preparo" at bounding box center [401, 269] width 153 height 22
click at [364, 270] on button "Mover para preparo" at bounding box center [402, 269] width 148 height 22
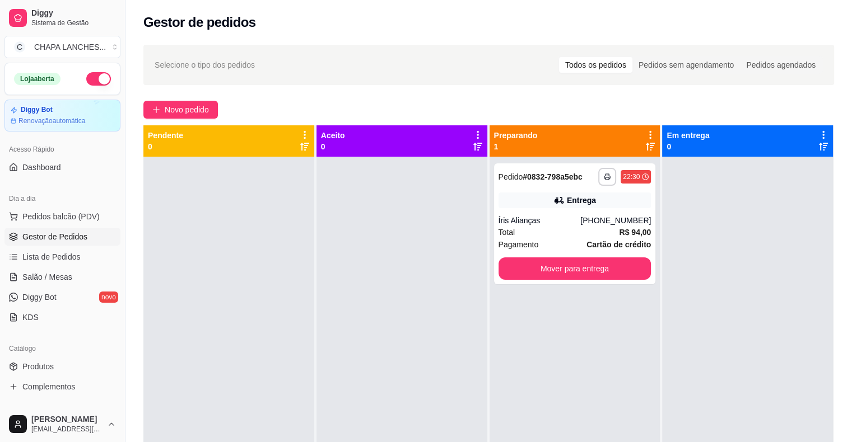
click at [364, 270] on div at bounding box center [401, 378] width 171 height 442
click at [62, 279] on span "Salão / Mesas" at bounding box center [47, 277] width 50 height 11
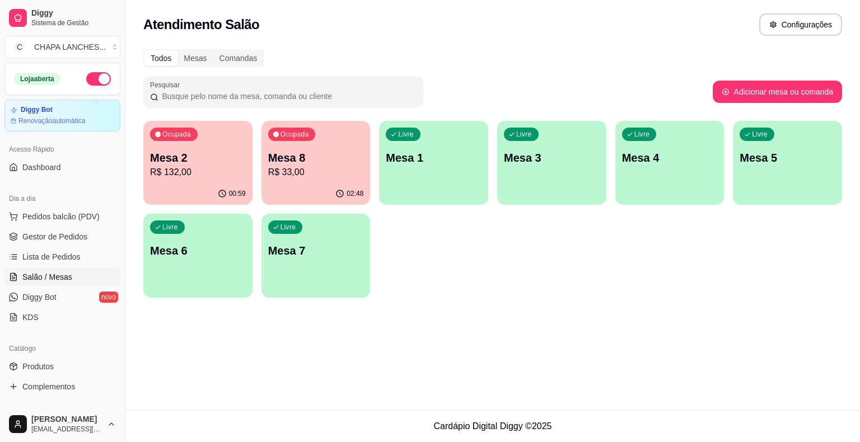
click at [258, 194] on div "Ocupada Mesa 2 R$ 132,00 00:59 Ocupada Mesa 8 R$ 33,00 02:48 Livre Mesa 1 Livre…" at bounding box center [492, 209] width 699 height 177
click at [211, 181] on div "Ocupada Mesa 2 R$ 132,00" at bounding box center [197, 152] width 109 height 62
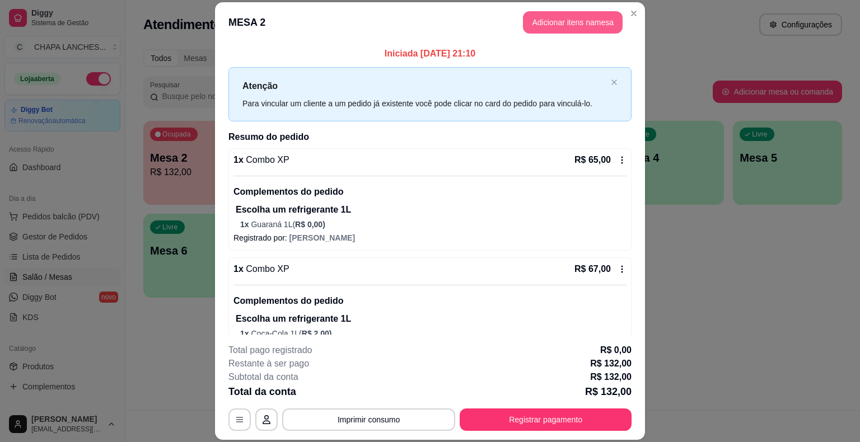
click at [585, 16] on button "Adicionar itens na mesa" at bounding box center [573, 22] width 100 height 22
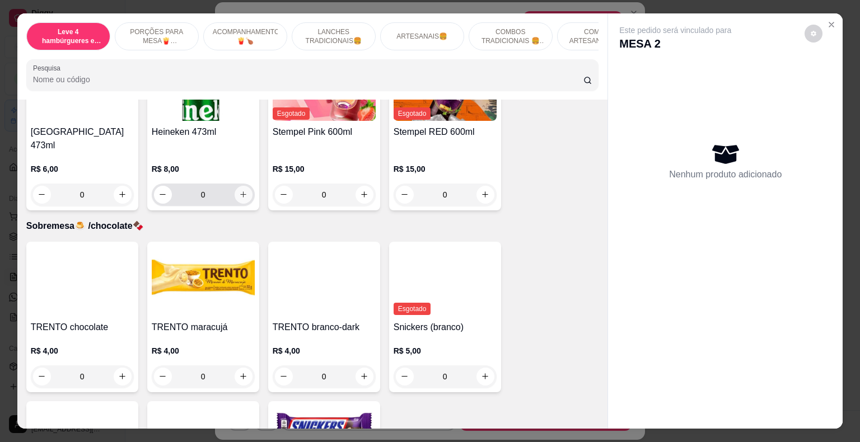
scroll to position [4005, 0]
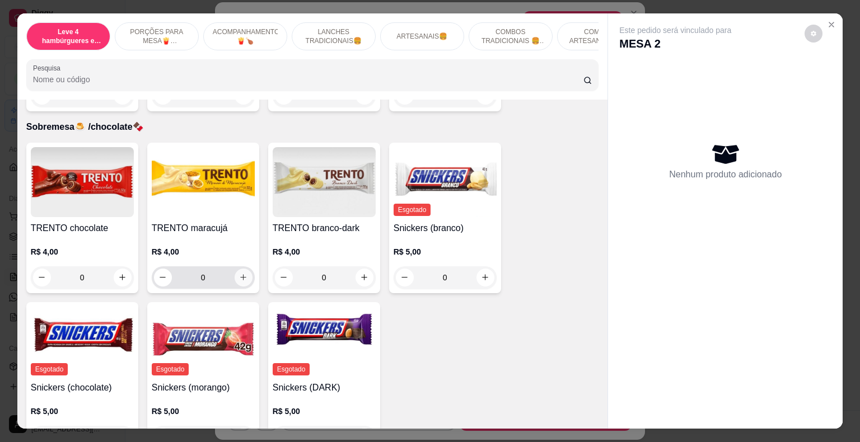
click at [240, 273] on icon "increase-product-quantity" at bounding box center [243, 277] width 8 height 8
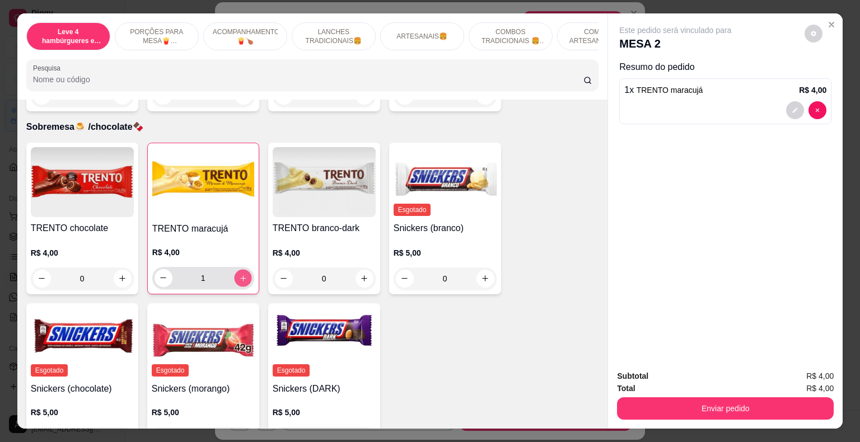
click at [240, 275] on icon "increase-product-quantity" at bounding box center [243, 278] width 6 height 6
type input "2"
click at [121, 274] on icon "increase-product-quantity" at bounding box center [122, 278] width 8 height 8
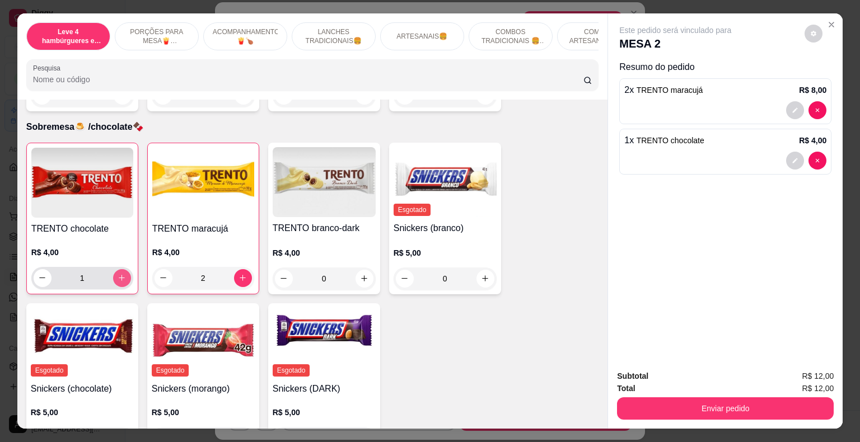
click at [121, 274] on icon "increase-product-quantity" at bounding box center [122, 278] width 8 height 8
type input "2"
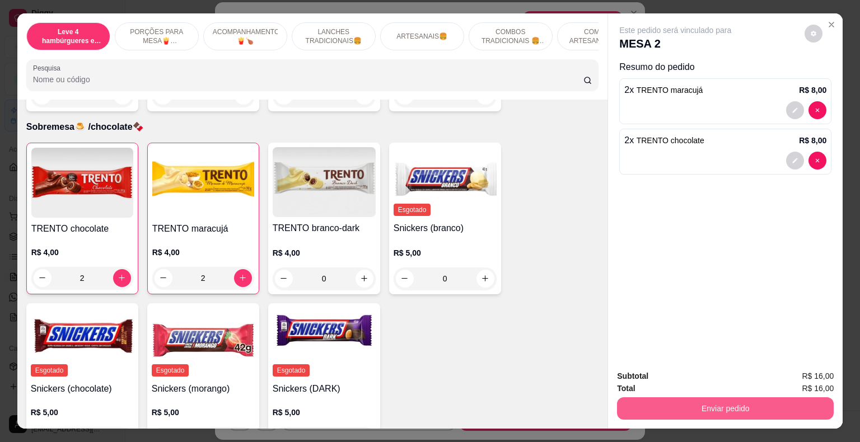
click at [786, 400] on button "Enviar pedido" at bounding box center [725, 409] width 217 height 22
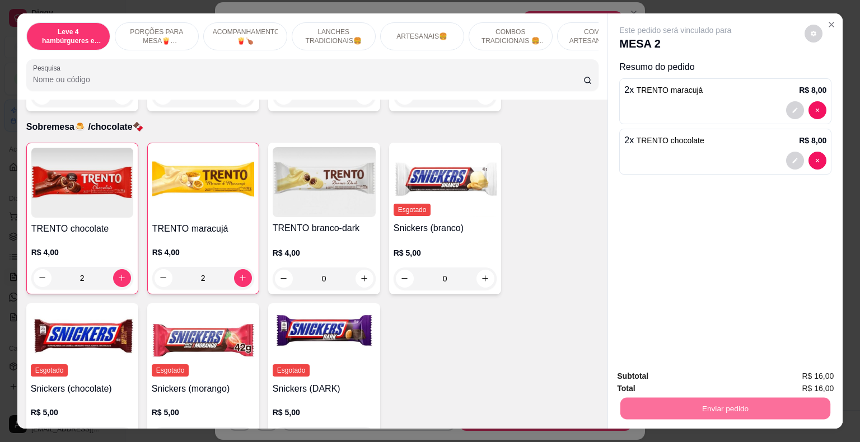
click at [811, 375] on button "Enviar pedido" at bounding box center [804, 377] width 63 height 21
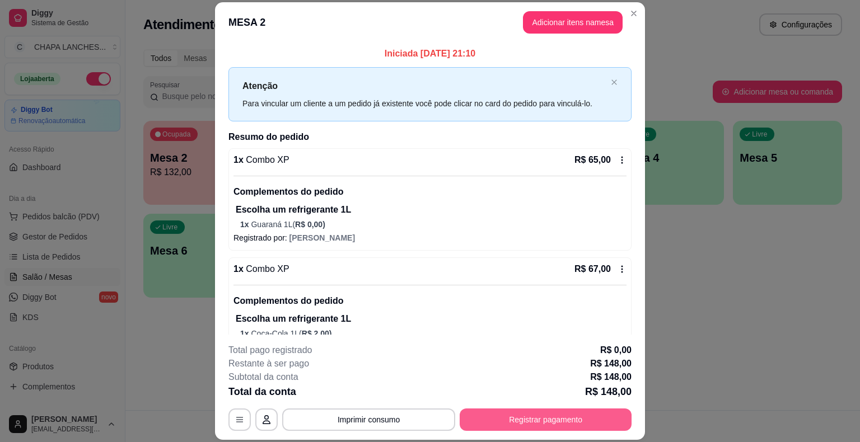
click at [587, 421] on button "Registrar pagamento" at bounding box center [546, 420] width 172 height 22
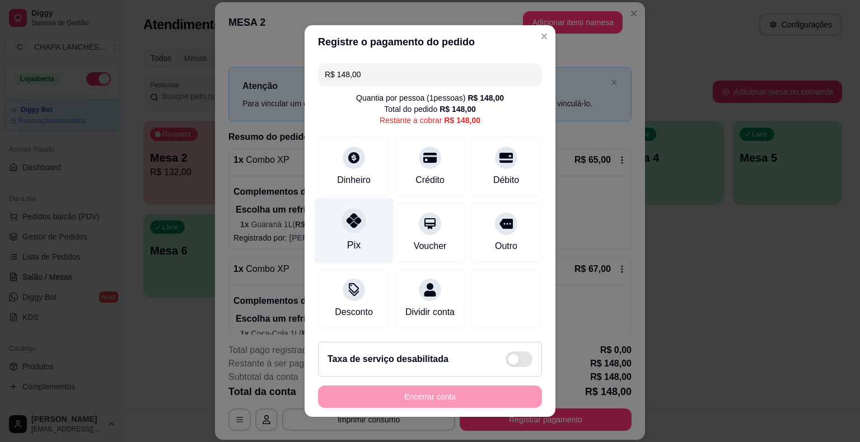
click at [349, 220] on icon at bounding box center [354, 220] width 15 height 15
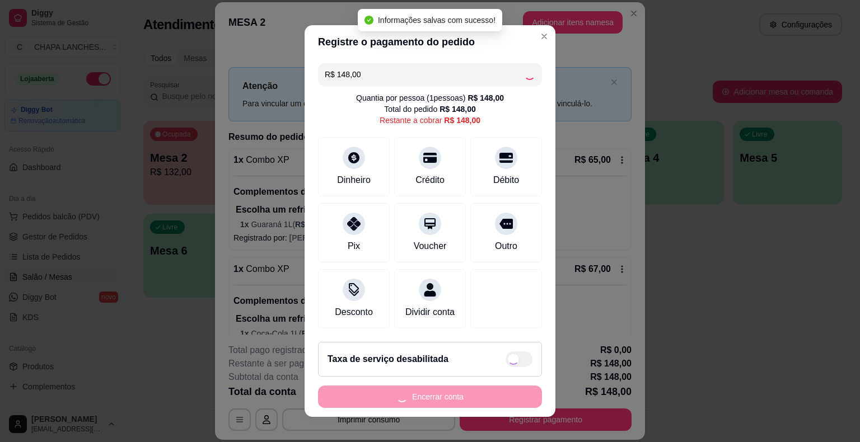
type input "R$ 0,00"
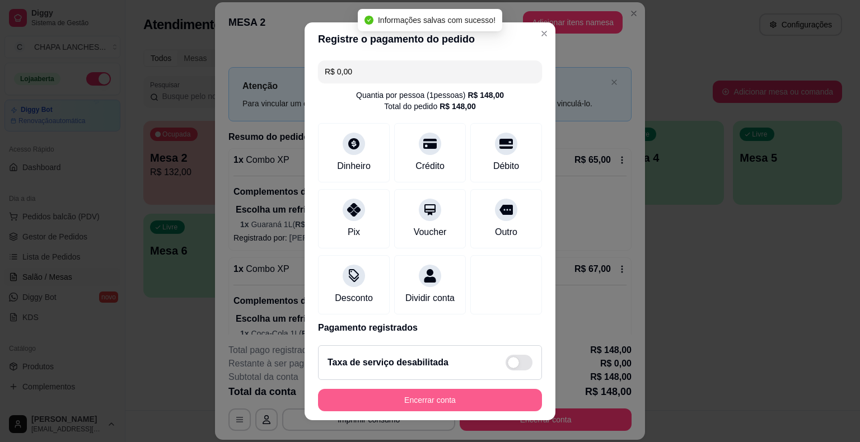
click at [498, 392] on button "Encerrar conta" at bounding box center [430, 400] width 224 height 22
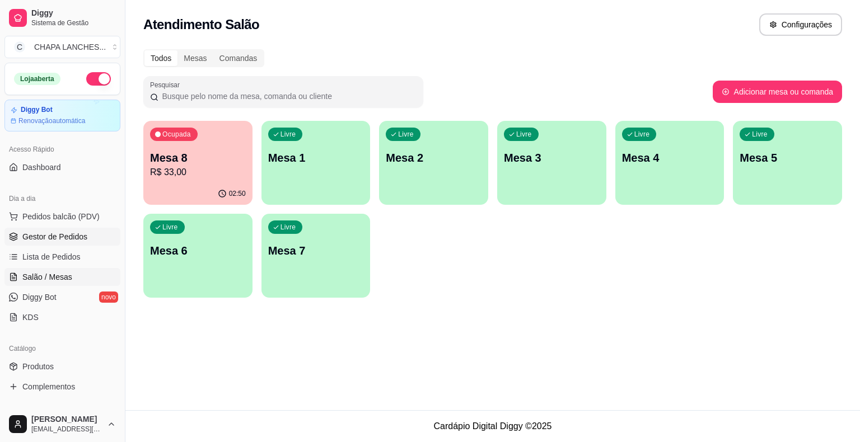
click at [94, 233] on link "Gestor de Pedidos" at bounding box center [62, 237] width 116 height 18
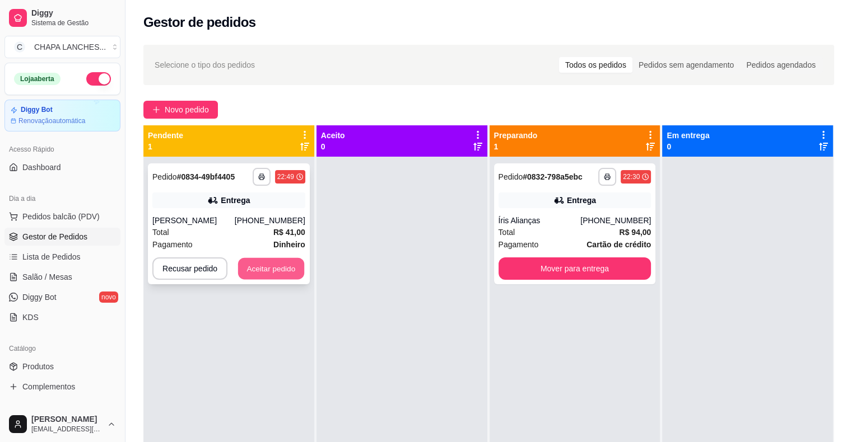
click at [259, 270] on button "Aceitar pedido" at bounding box center [271, 269] width 66 height 22
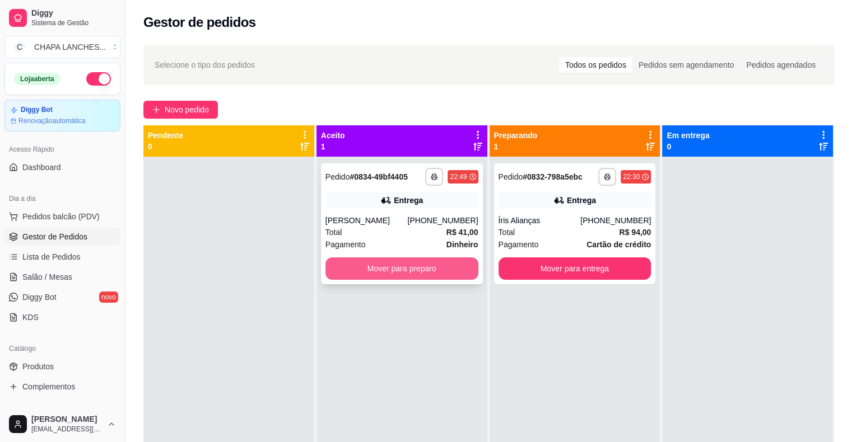
click at [351, 270] on button "Mover para preparo" at bounding box center [401, 269] width 153 height 22
click at [379, 267] on button "Mover para preparo" at bounding box center [401, 269] width 153 height 22
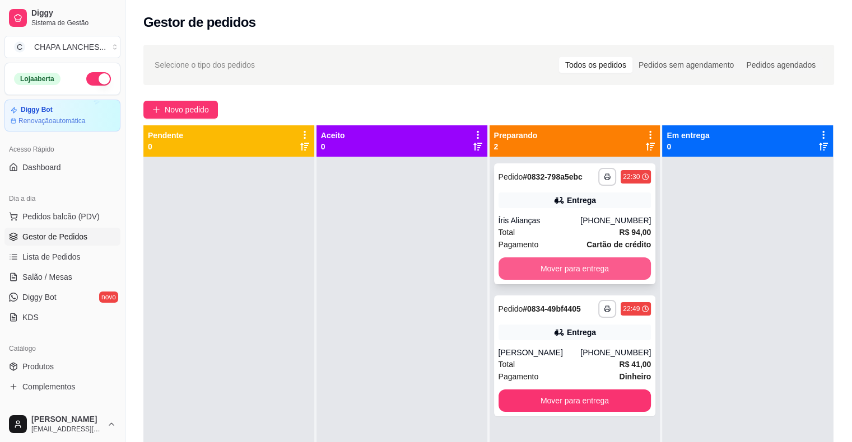
click at [559, 265] on button "Mover para entrega" at bounding box center [574, 269] width 153 height 22
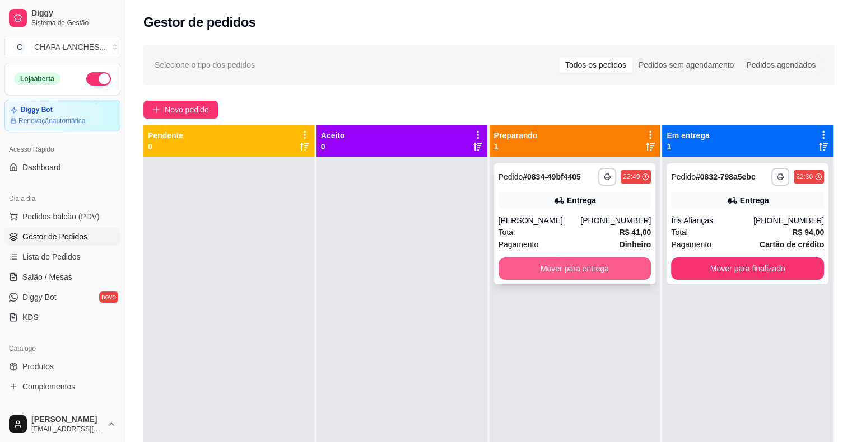
click at [529, 277] on button "Mover para entrega" at bounding box center [574, 269] width 153 height 22
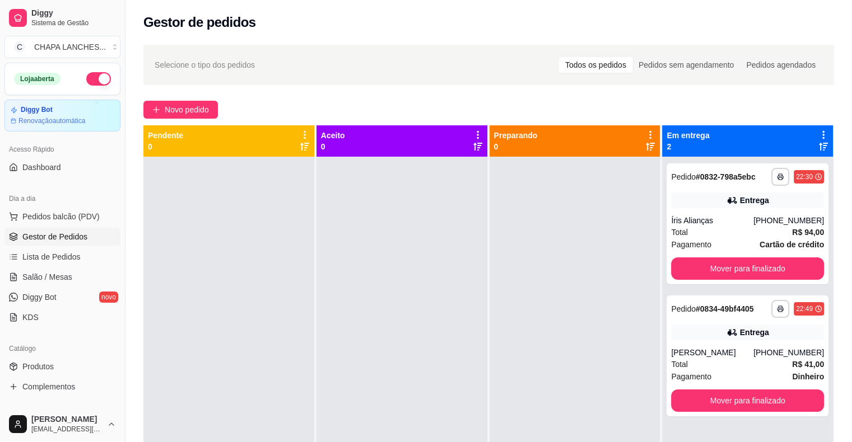
click at [402, 269] on div at bounding box center [401, 378] width 171 height 442
click at [699, 265] on button "Mover para finalizado" at bounding box center [747, 269] width 153 height 22
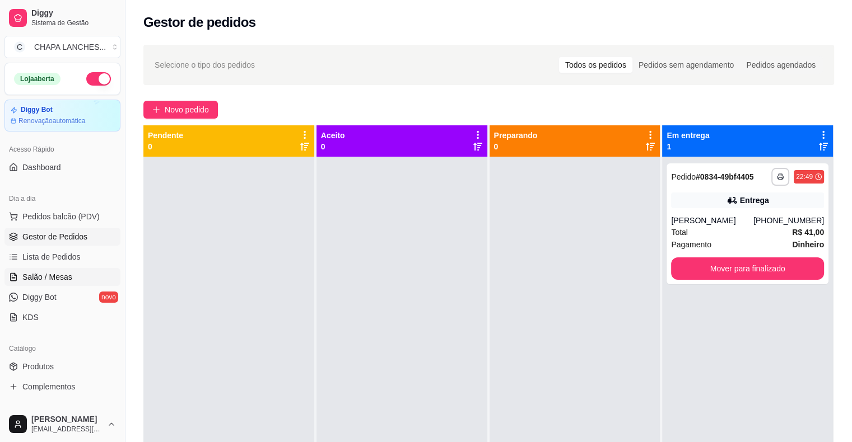
click at [83, 274] on link "Salão / Mesas" at bounding box center [62, 277] width 116 height 18
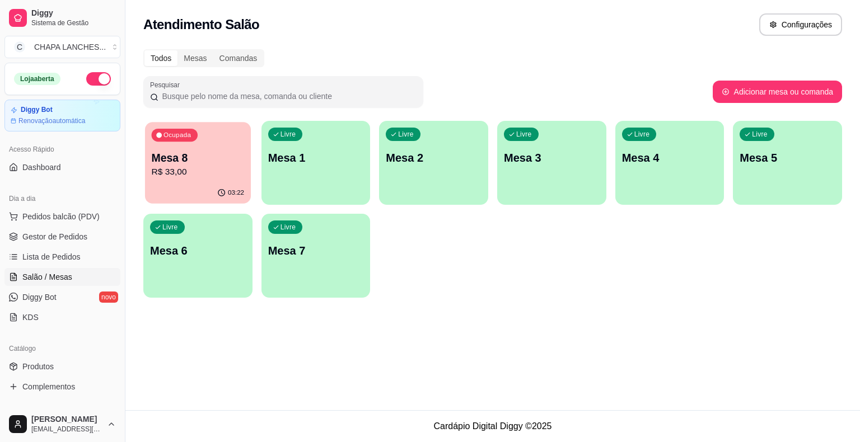
click at [215, 169] on p "R$ 33,00" at bounding box center [198, 172] width 93 height 13
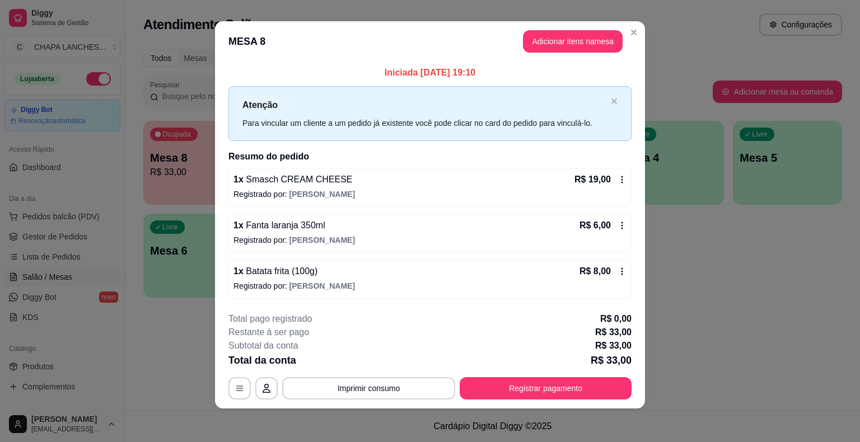
scroll to position [7, 0]
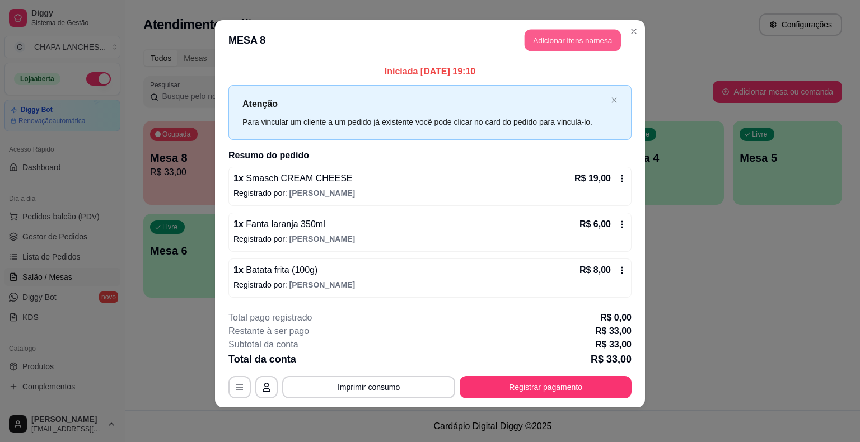
click at [561, 39] on button "Adicionar itens na mesa" at bounding box center [573, 41] width 96 height 22
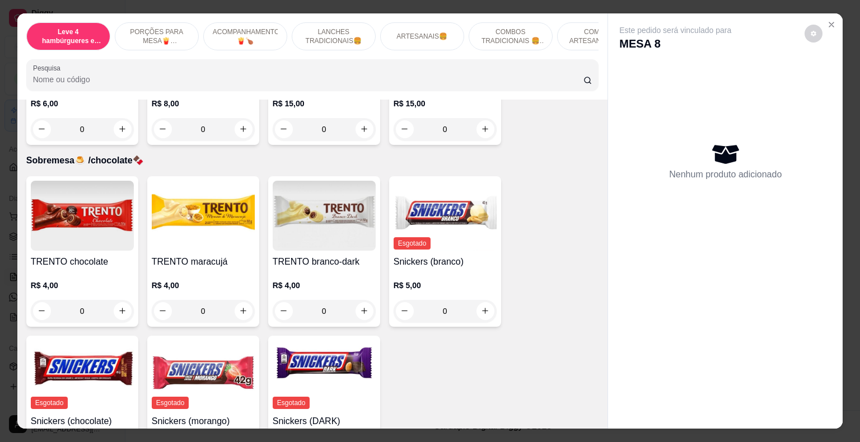
scroll to position [4005, 0]
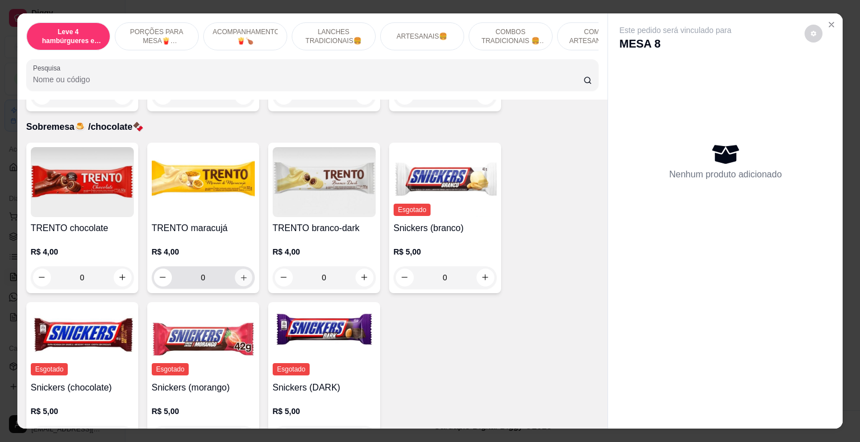
click at [242, 273] on icon "increase-product-quantity" at bounding box center [243, 277] width 8 height 8
type input "1"
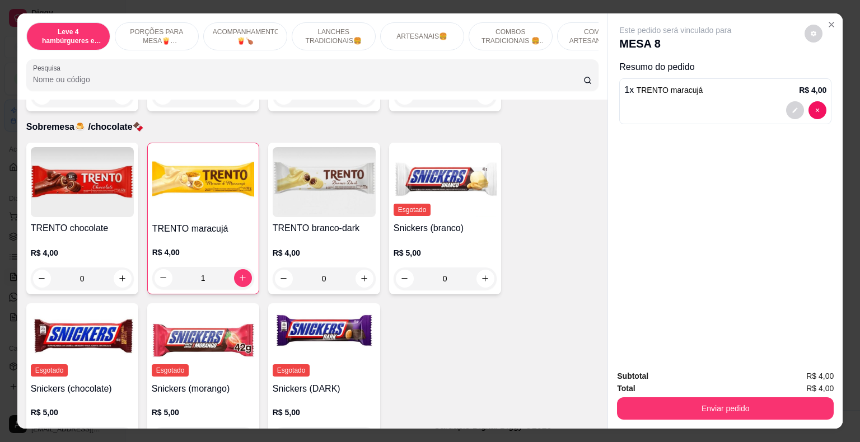
click at [759, 421] on div "Subtotal R$ 4,00 Total R$ 4,00 Enviar pedido" at bounding box center [725, 395] width 235 height 68
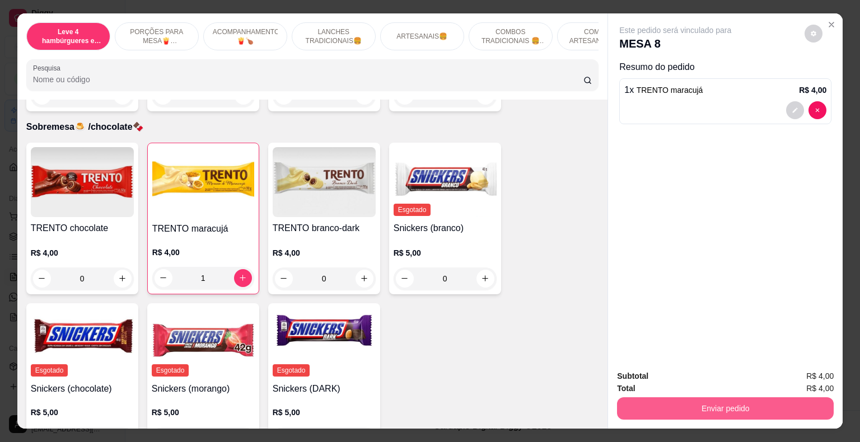
click at [764, 411] on button "Enviar pedido" at bounding box center [725, 409] width 217 height 22
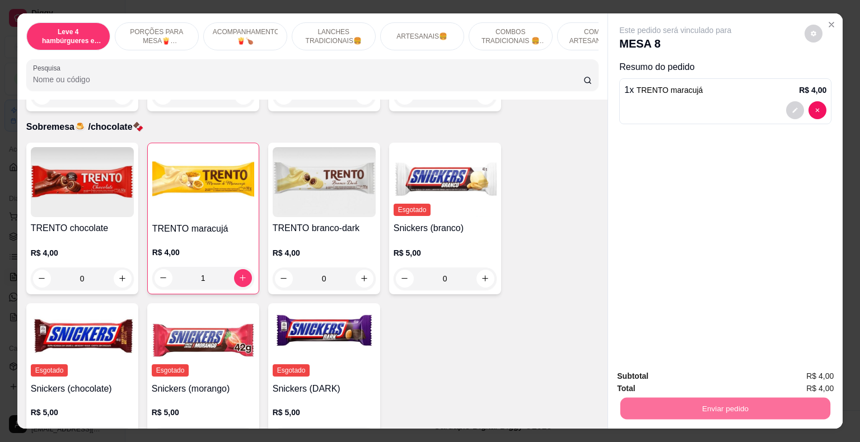
click at [806, 379] on button "Enviar pedido" at bounding box center [805, 377] width 62 height 21
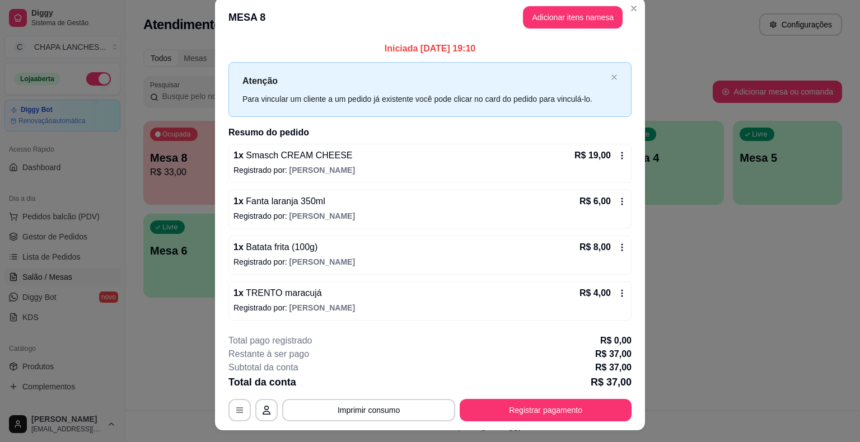
scroll to position [0, 0]
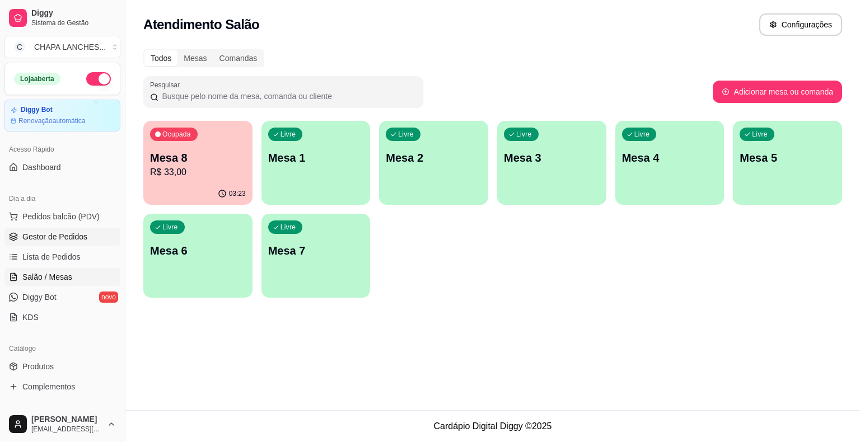
click at [76, 234] on span "Gestor de Pedidos" at bounding box center [54, 236] width 65 height 11
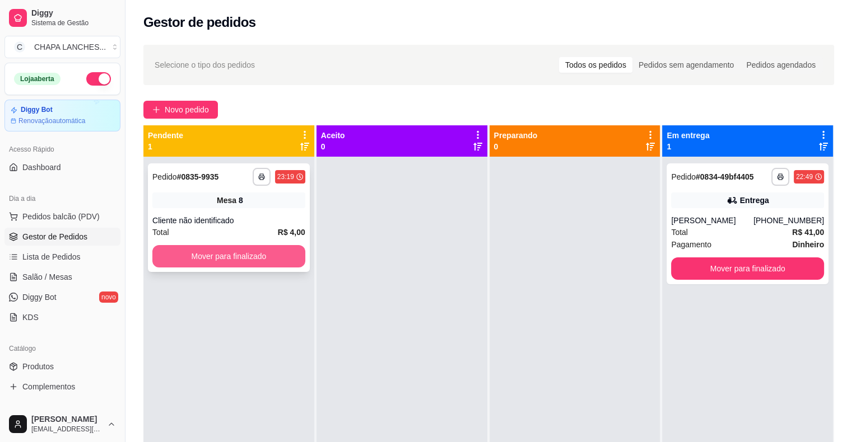
click at [217, 264] on button "Mover para finalizado" at bounding box center [228, 256] width 153 height 22
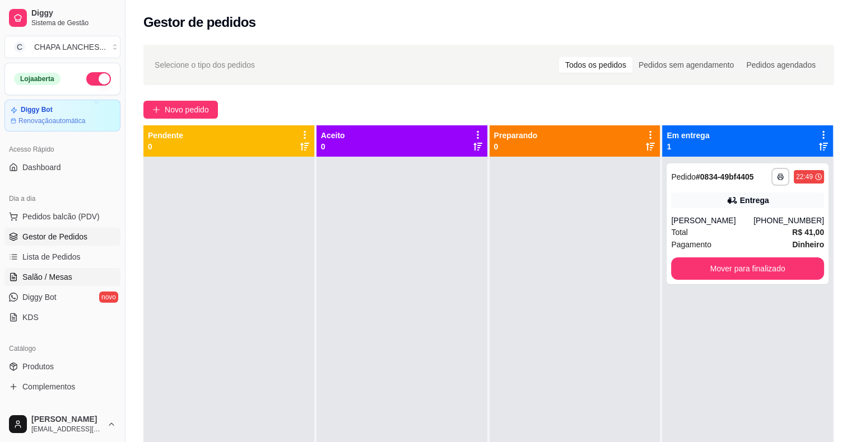
click at [86, 269] on link "Salão / Mesas" at bounding box center [62, 277] width 116 height 18
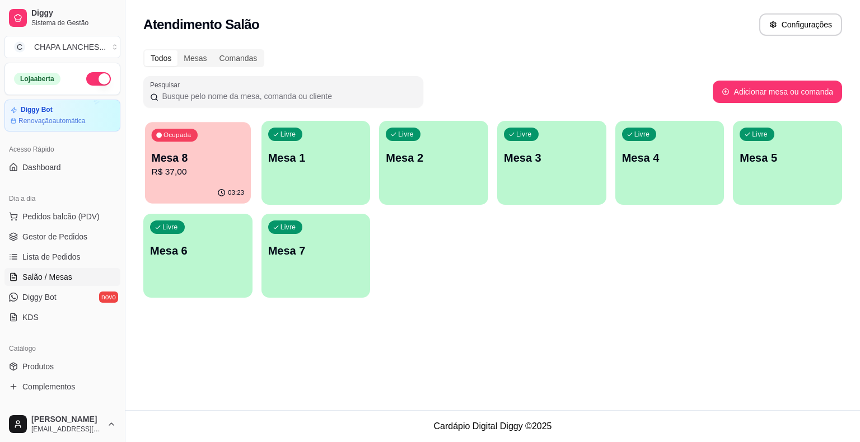
click at [196, 180] on div "Ocupada Mesa 8 R$ 37,00" at bounding box center [198, 152] width 106 height 60
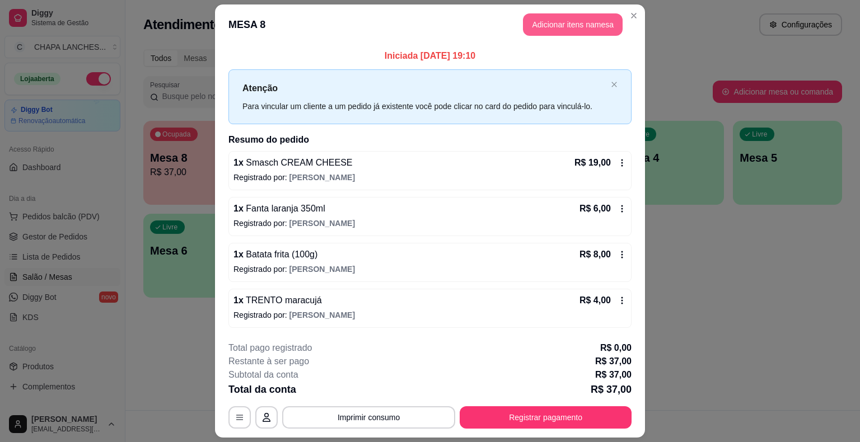
click at [566, 22] on button "Adicionar itens na mesa" at bounding box center [573, 24] width 100 height 22
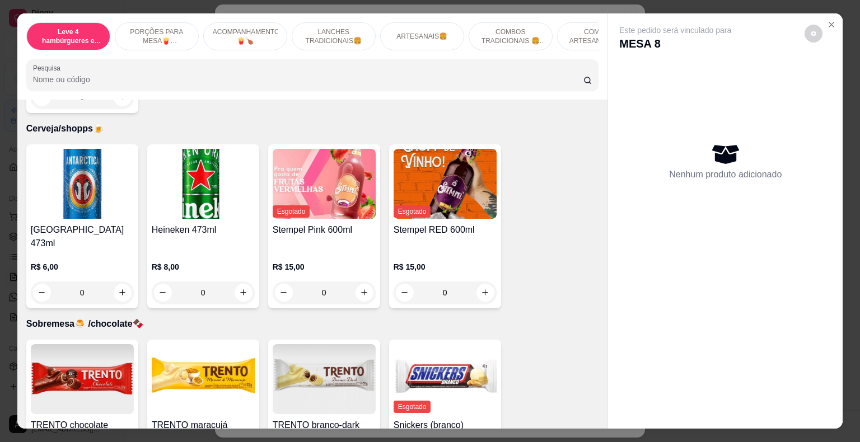
scroll to position [4005, 0]
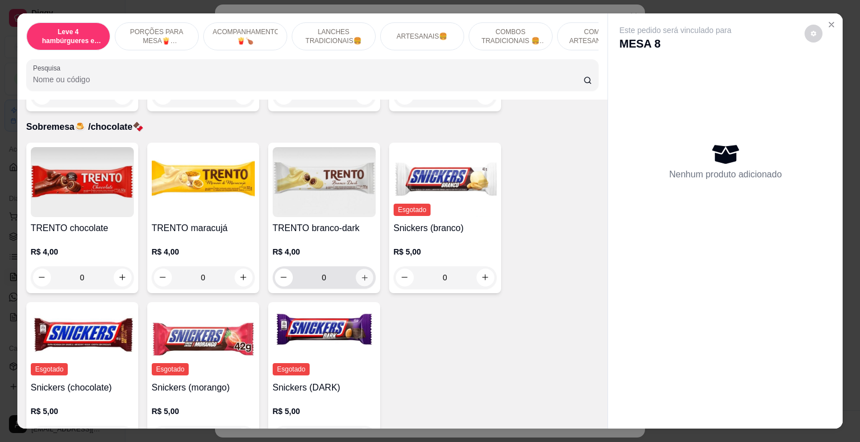
click at [361, 273] on icon "increase-product-quantity" at bounding box center [364, 277] width 8 height 8
type input "1"
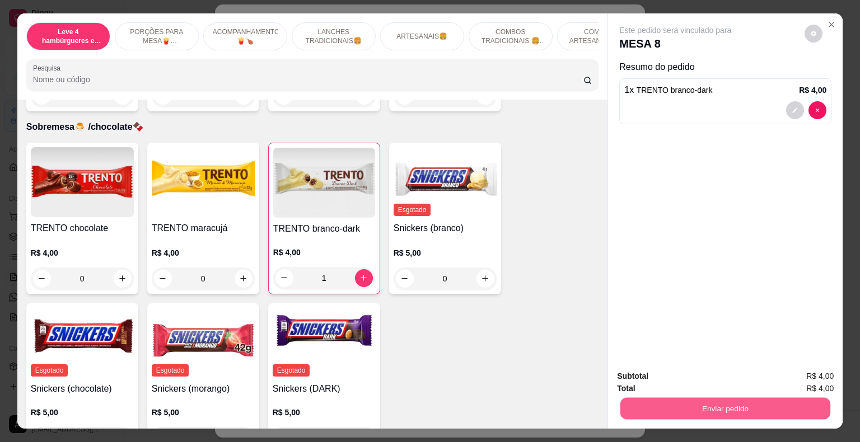
click at [710, 403] on button "Enviar pedido" at bounding box center [725, 409] width 210 height 22
click at [800, 375] on button "Enviar pedido" at bounding box center [804, 377] width 63 height 21
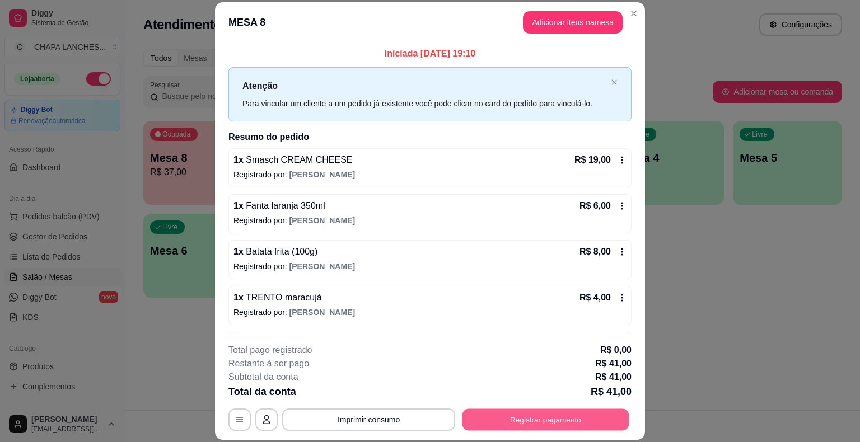
click at [501, 422] on button "Registrar pagamento" at bounding box center [546, 420] width 167 height 22
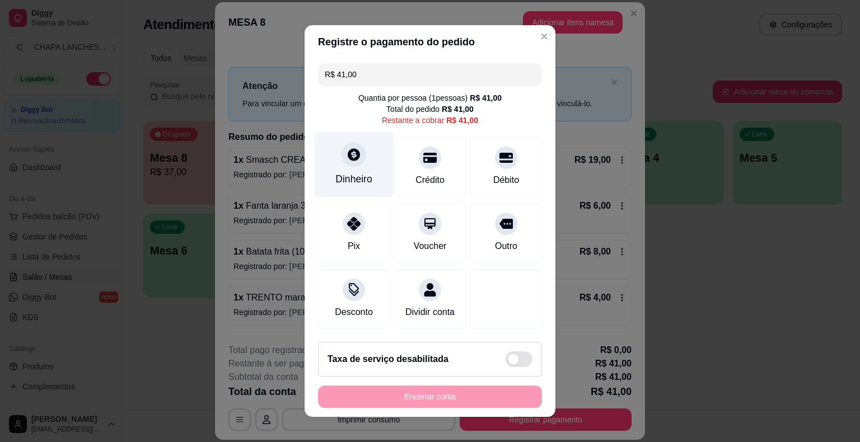
click at [348, 158] on icon at bounding box center [354, 154] width 15 height 15
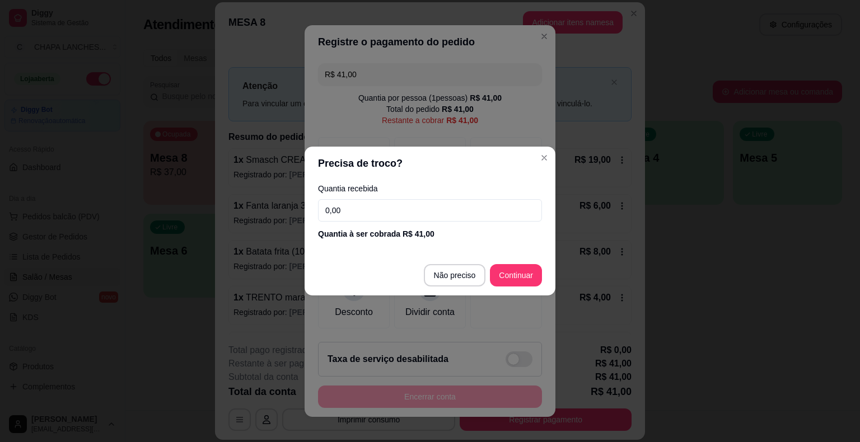
click at [371, 205] on input "0,00" at bounding box center [430, 210] width 224 height 22
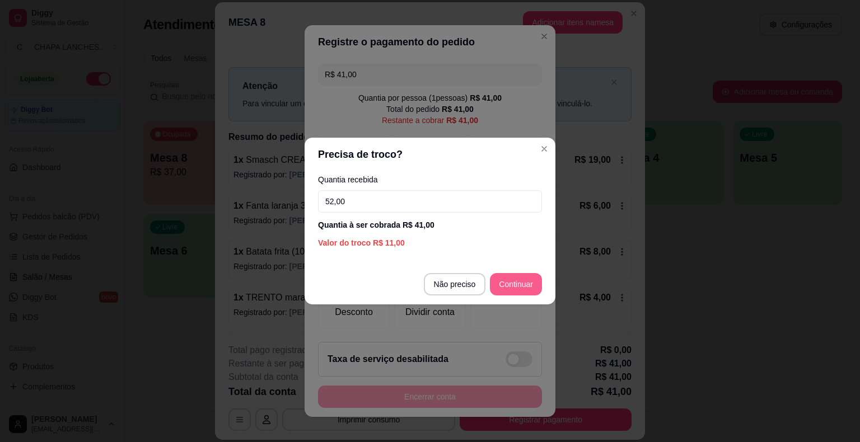
type input "52,00"
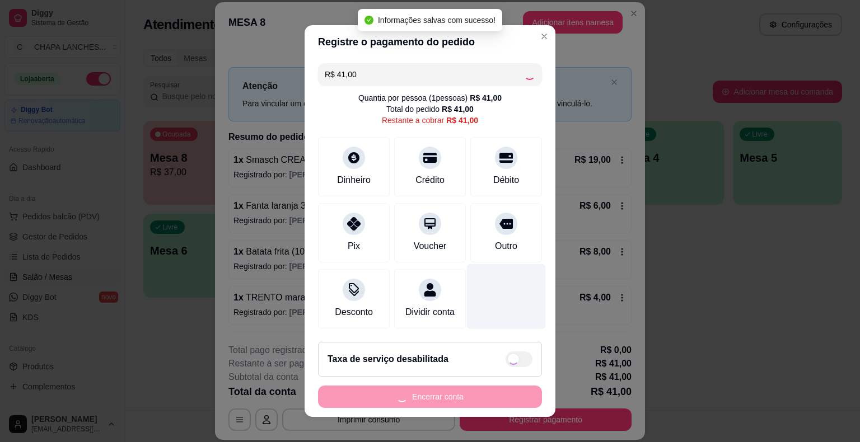
type input "R$ 0,00"
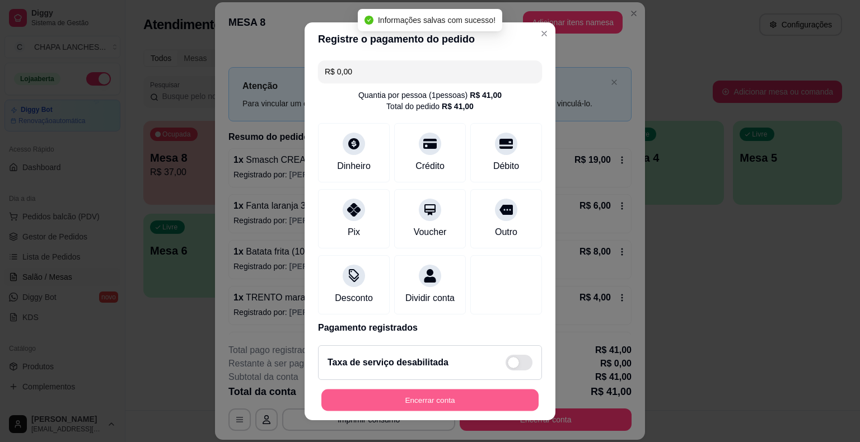
click at [473, 397] on button "Encerrar conta" at bounding box center [429, 400] width 217 height 22
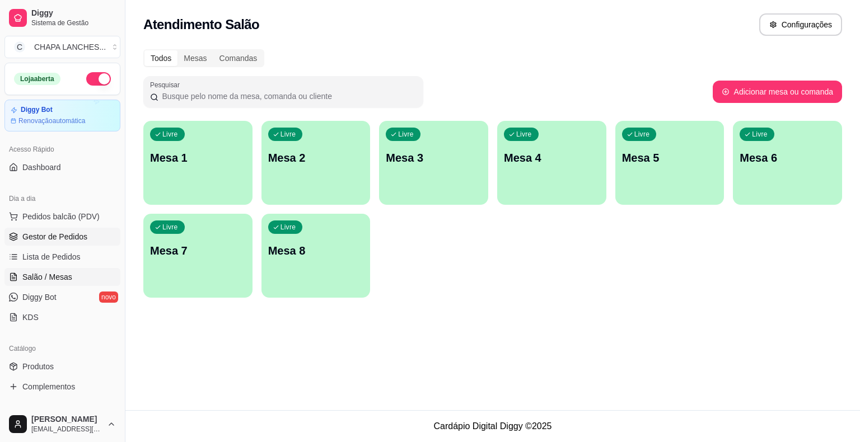
click at [66, 236] on span "Gestor de Pedidos" at bounding box center [54, 236] width 65 height 11
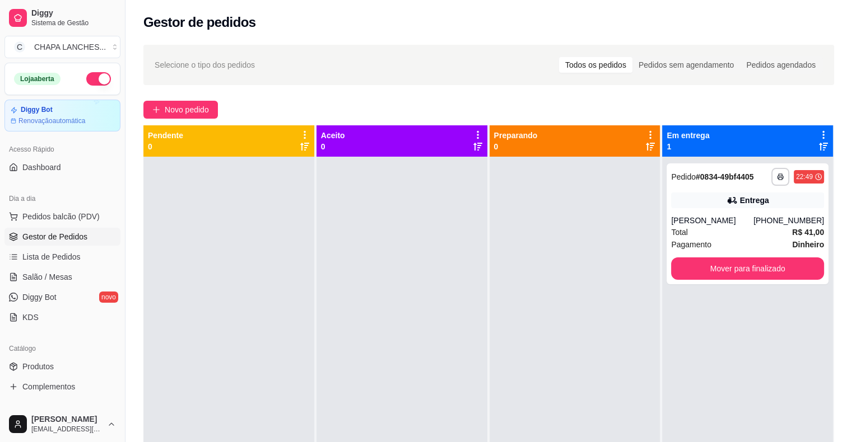
click at [502, 228] on div at bounding box center [574, 378] width 171 height 442
click at [714, 263] on button "Mover para finalizado" at bounding box center [747, 269] width 153 height 22
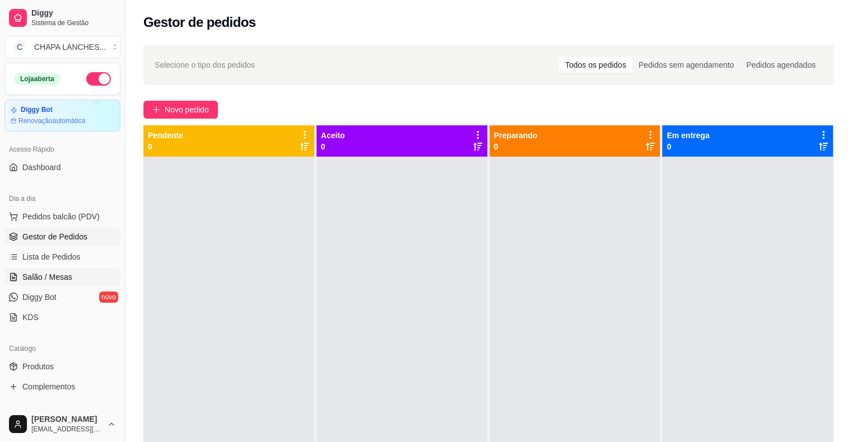
click at [81, 272] on link "Salão / Mesas" at bounding box center [62, 277] width 116 height 18
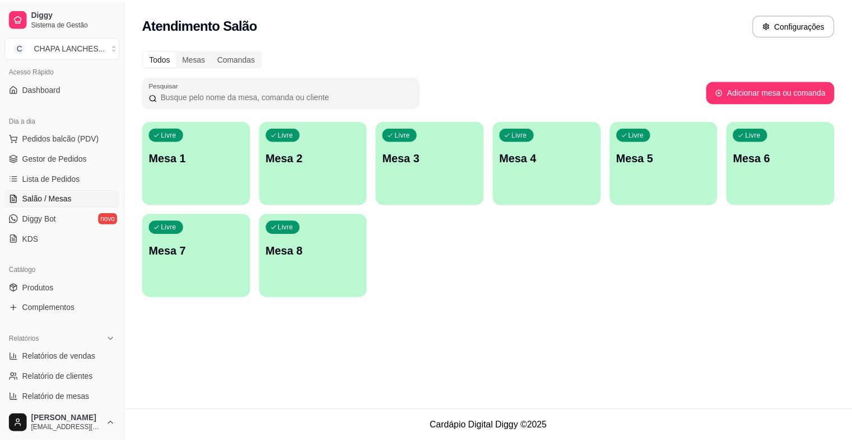
scroll to position [168, 0]
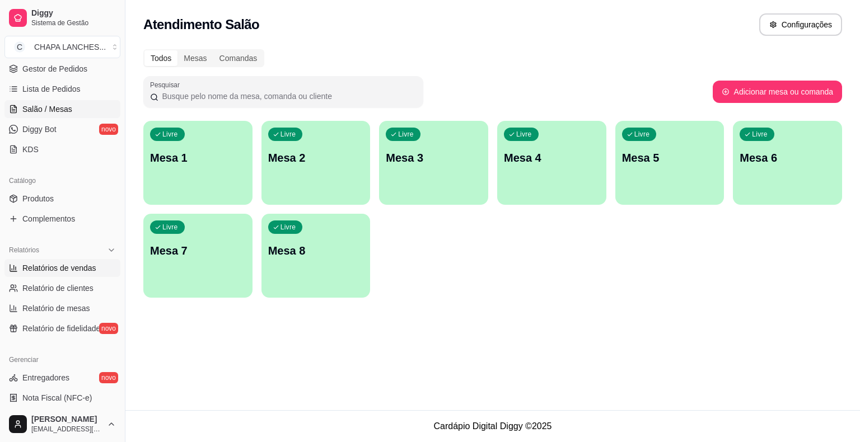
click at [77, 270] on span "Relatórios de vendas" at bounding box center [59, 268] width 74 height 11
select select "ALL"
select select "0"
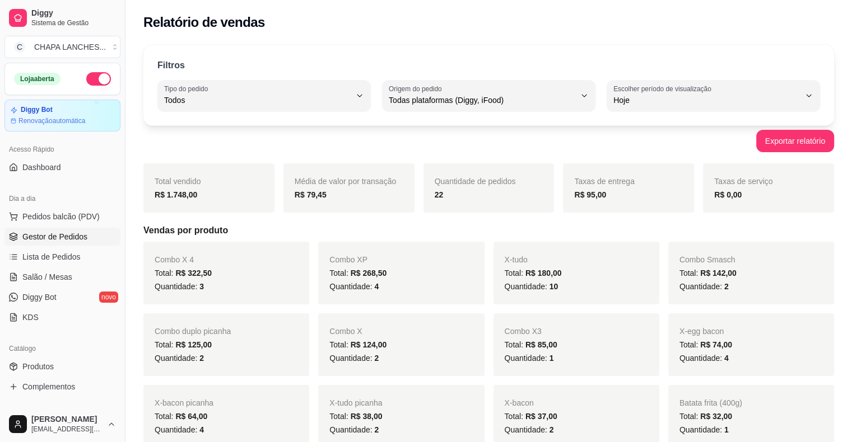
click at [76, 243] on link "Gestor de Pedidos" at bounding box center [62, 237] width 116 height 18
